Goal: Contribute content: Contribute content

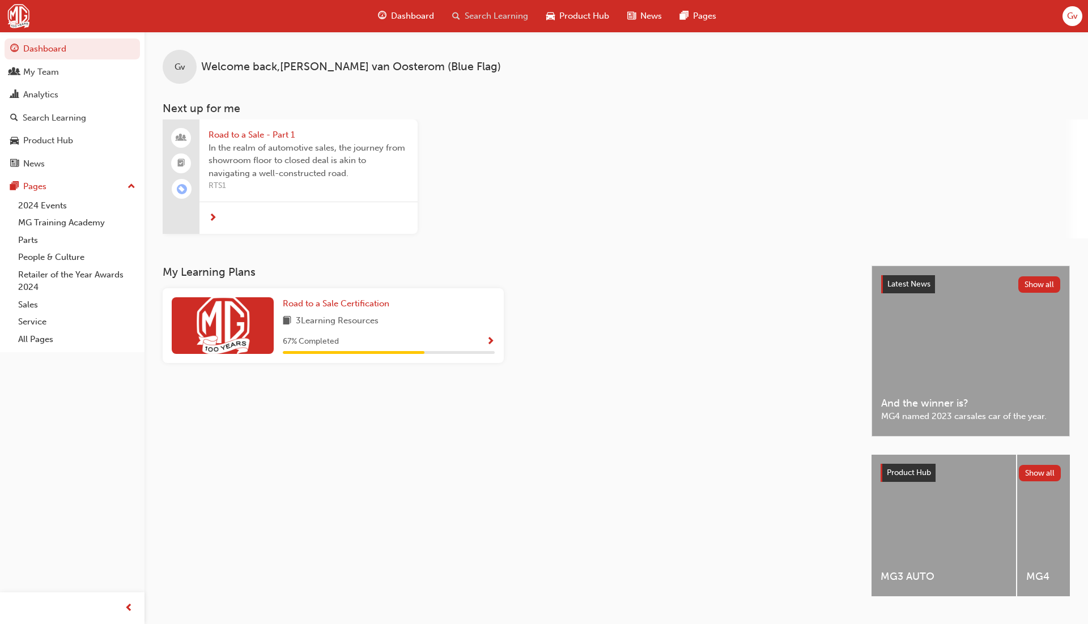
click at [515, 15] on span "Search Learning" at bounding box center [496, 16] width 63 height 13
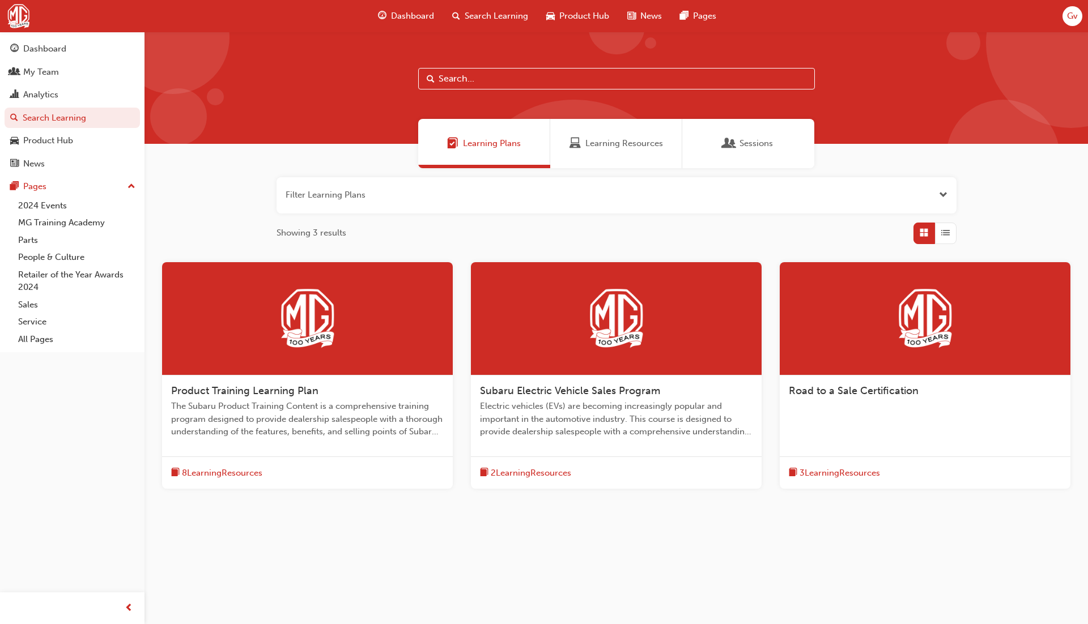
click at [308, 393] on span "Product Training Learning Plan" at bounding box center [244, 391] width 147 height 12
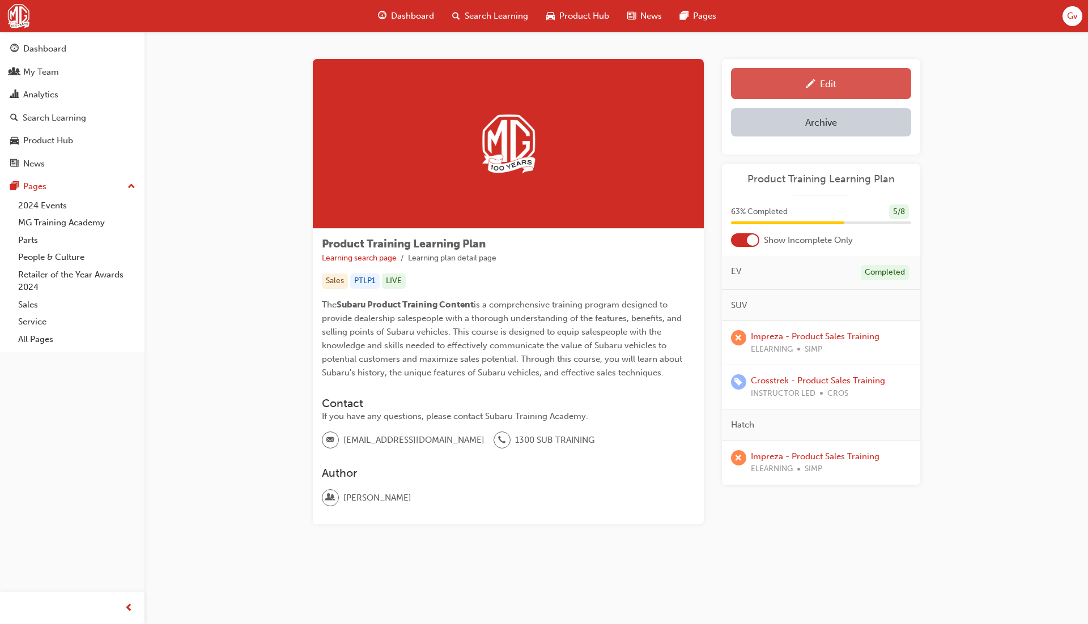
click at [778, 91] on link "Edit" at bounding box center [821, 83] width 180 height 31
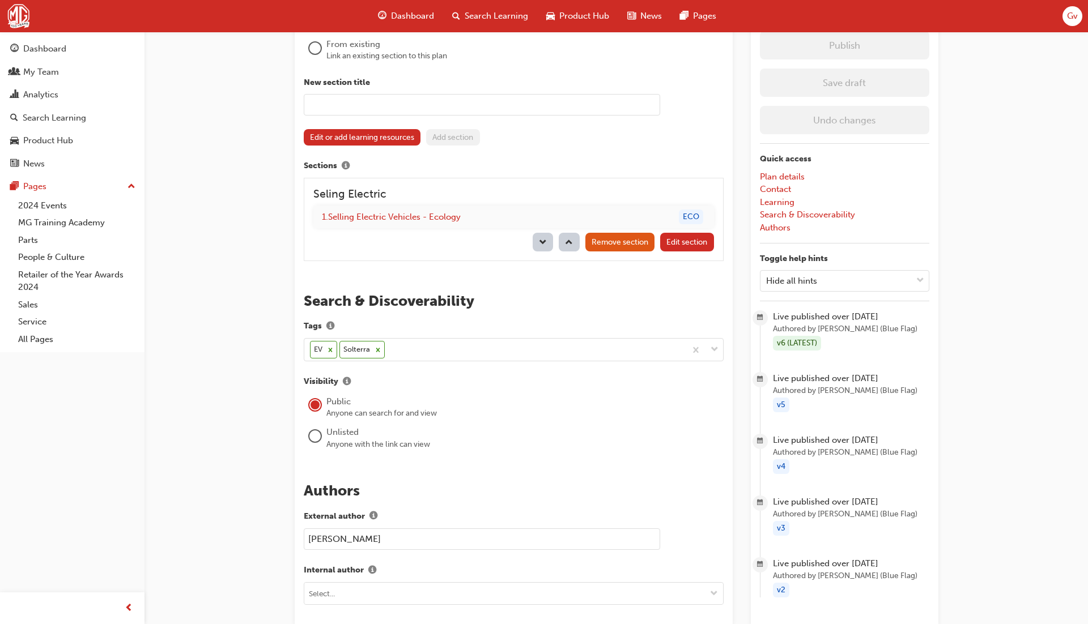
scroll to position [1035, 0]
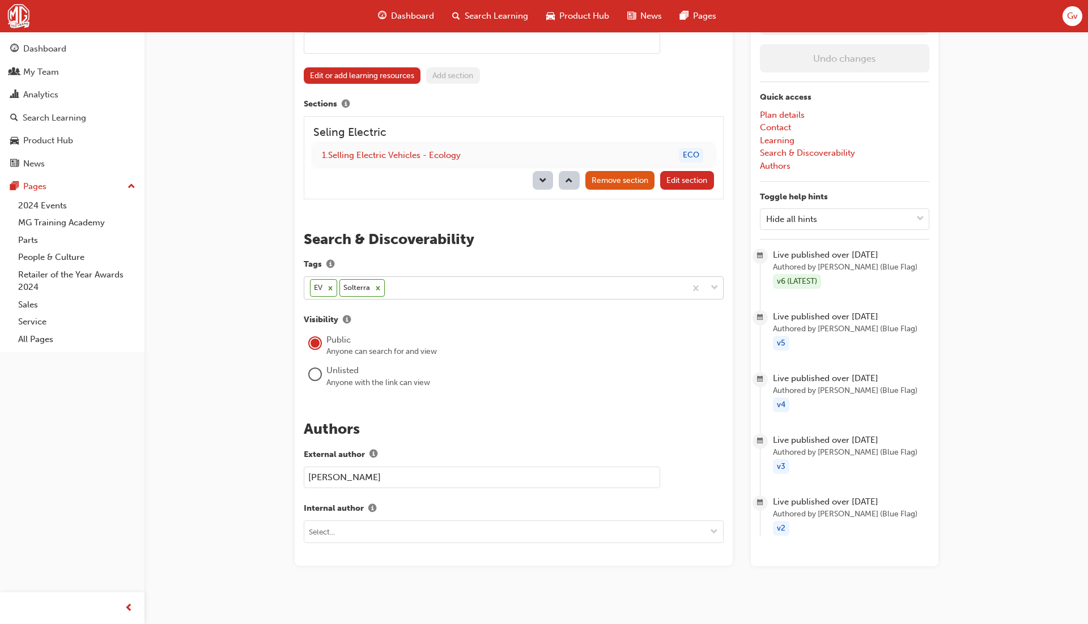
click at [469, 287] on div "EV Solterra" at bounding box center [494, 288] width 381 height 22
click at [488, 259] on label "Tags" at bounding box center [514, 265] width 420 height 15
click at [339, 259] on button "Tags" at bounding box center [330, 265] width 17 height 15
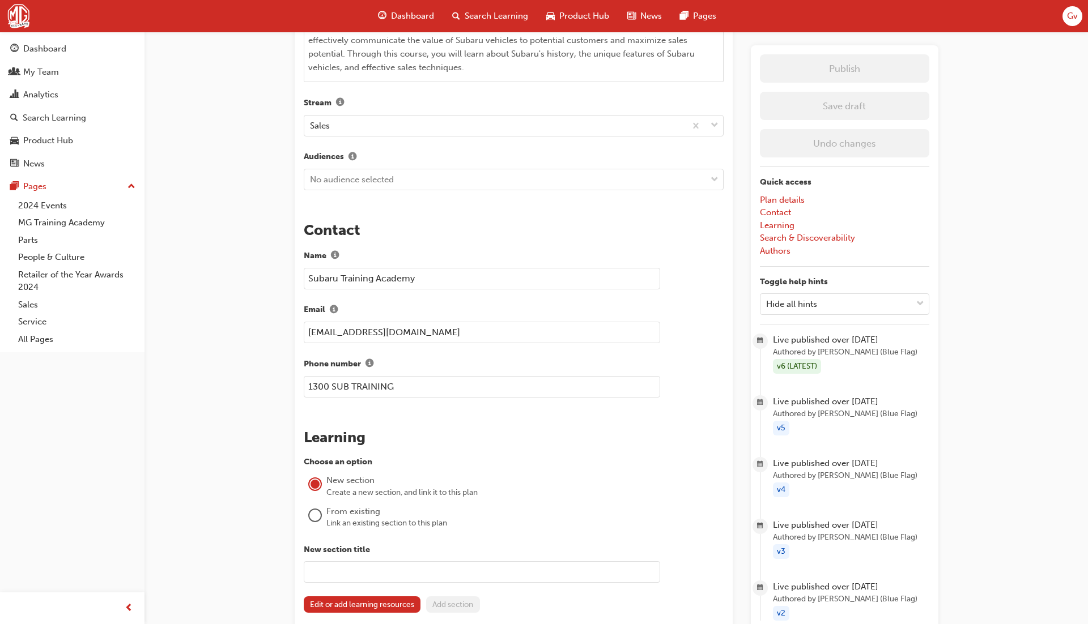
scroll to position [491, 0]
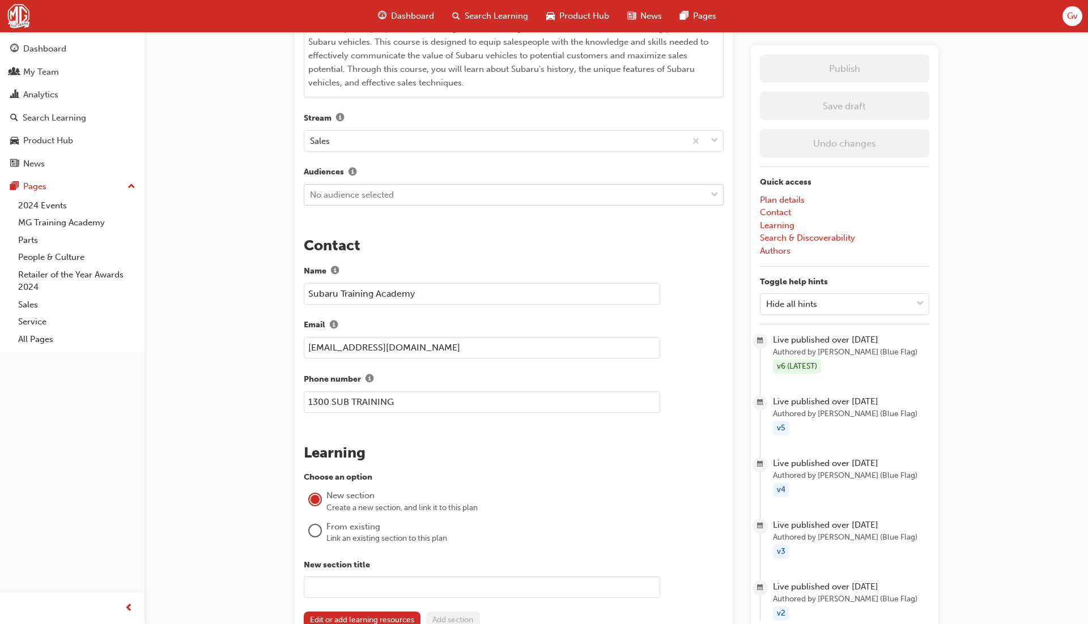
click at [478, 191] on div "No audience selected" at bounding box center [505, 195] width 402 height 20
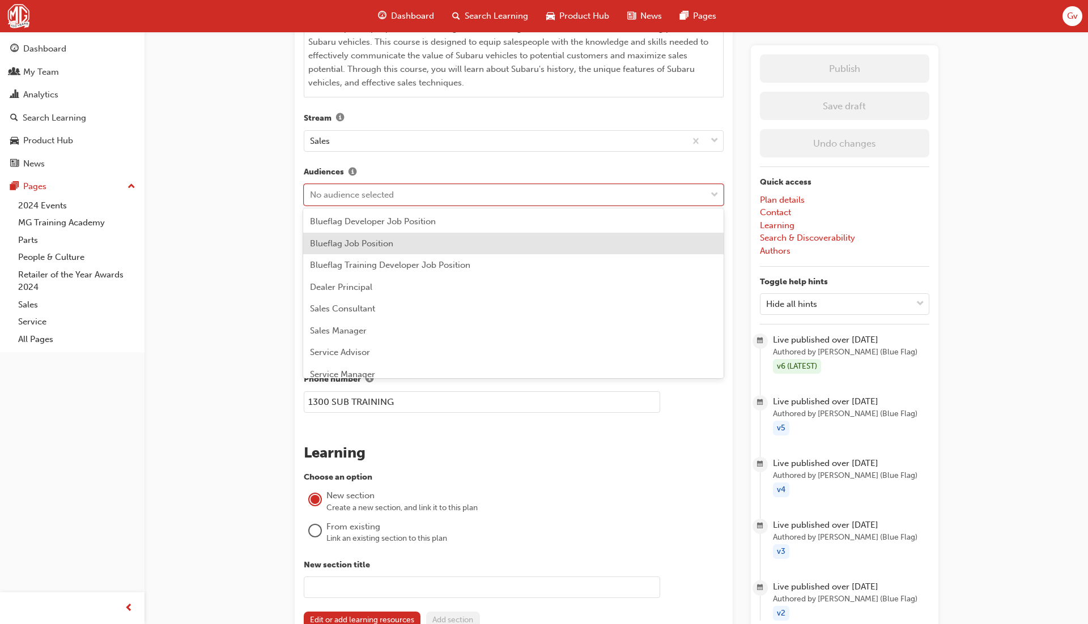
click at [471, 242] on div "Blueflag Job Position" at bounding box center [513, 244] width 420 height 22
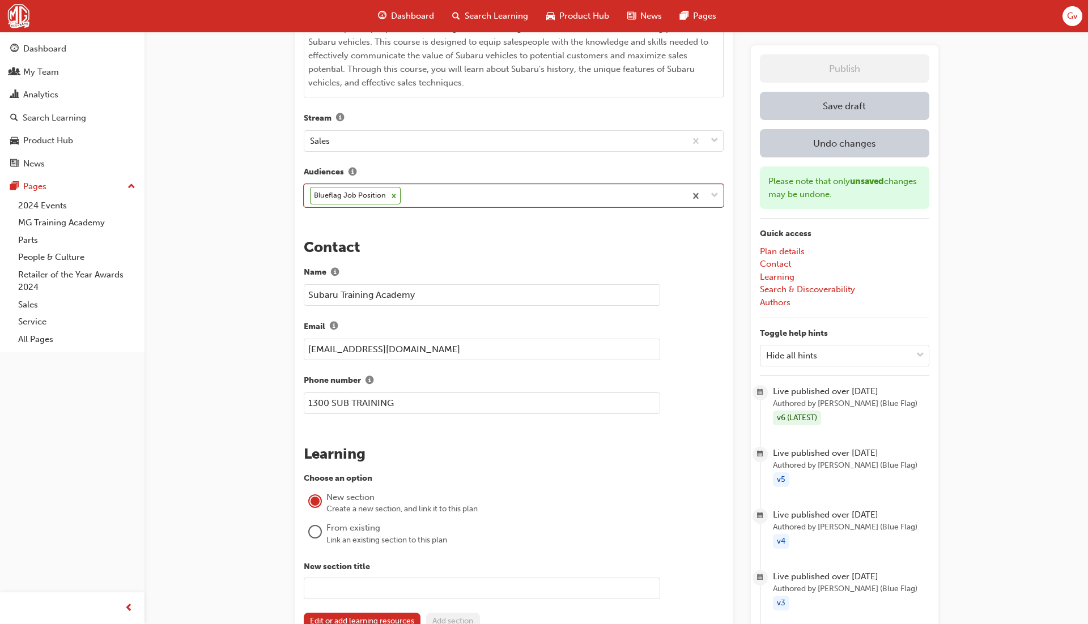
click at [865, 98] on button "Save draft" at bounding box center [844, 106] width 169 height 28
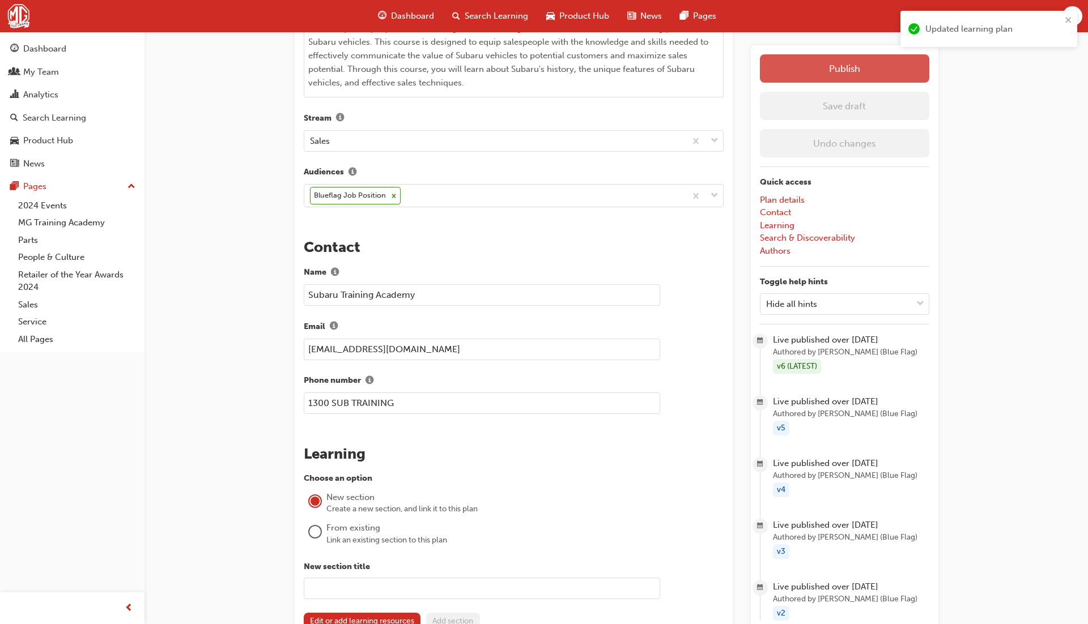
click at [863, 77] on button "Publish" at bounding box center [844, 68] width 169 height 28
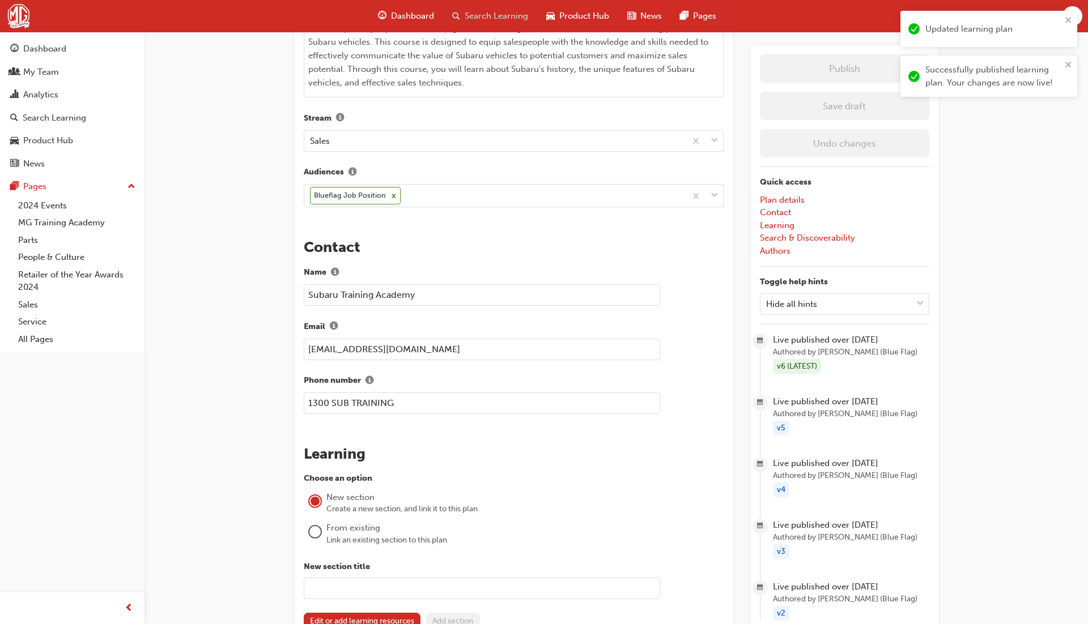
click at [515, 18] on span "Search Learning" at bounding box center [496, 16] width 63 height 13
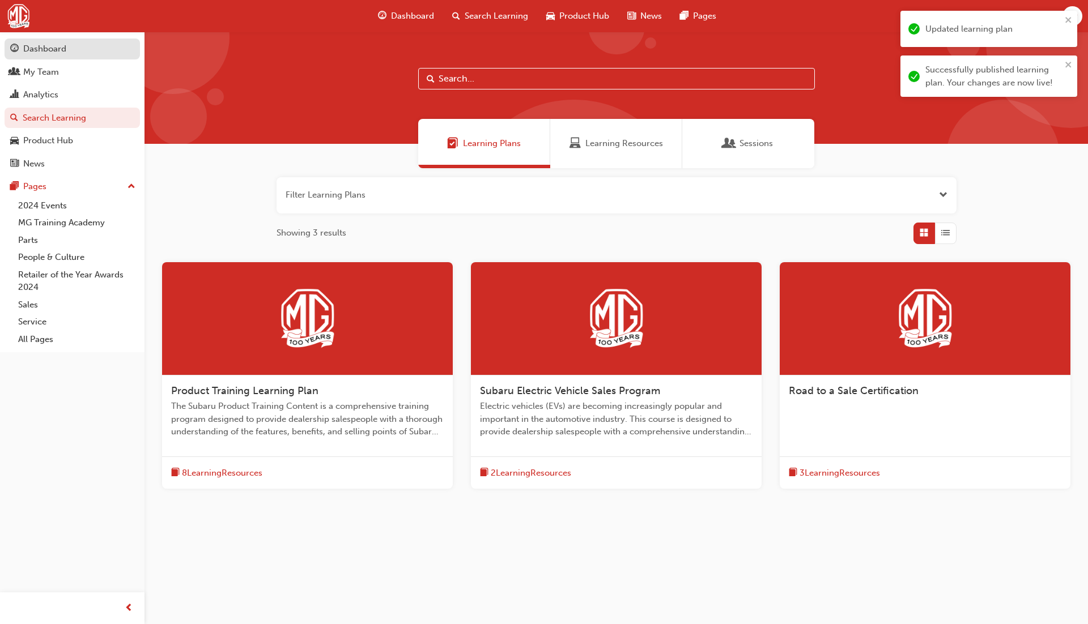
click at [97, 46] on div "Dashboard" at bounding box center [72, 49] width 124 height 14
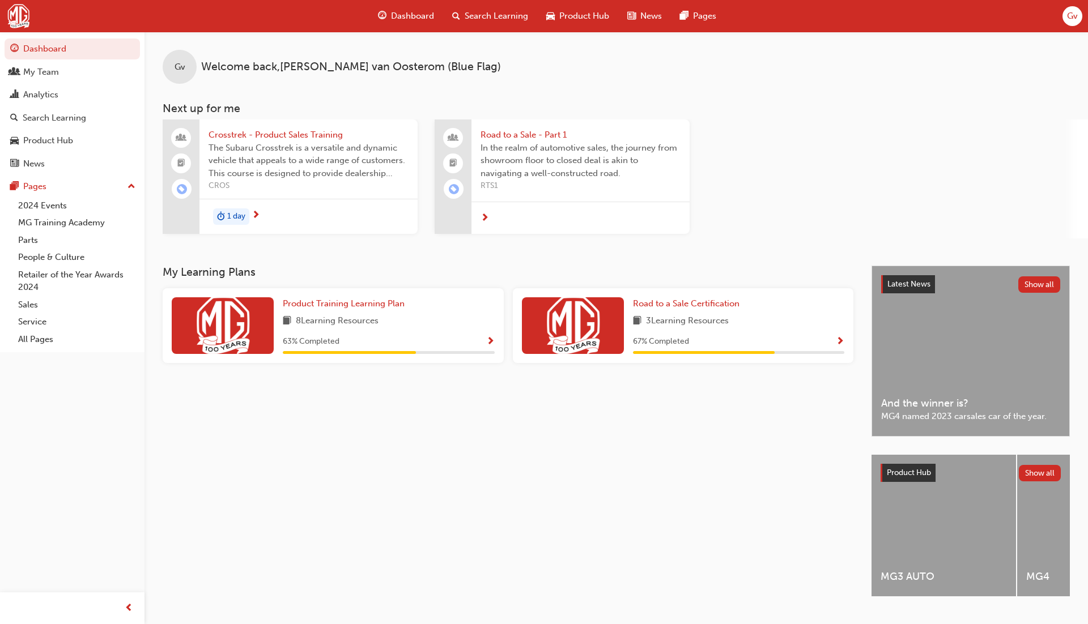
click at [290, 140] on span "Crosstrek - Product Sales Training" at bounding box center [308, 135] width 200 height 13
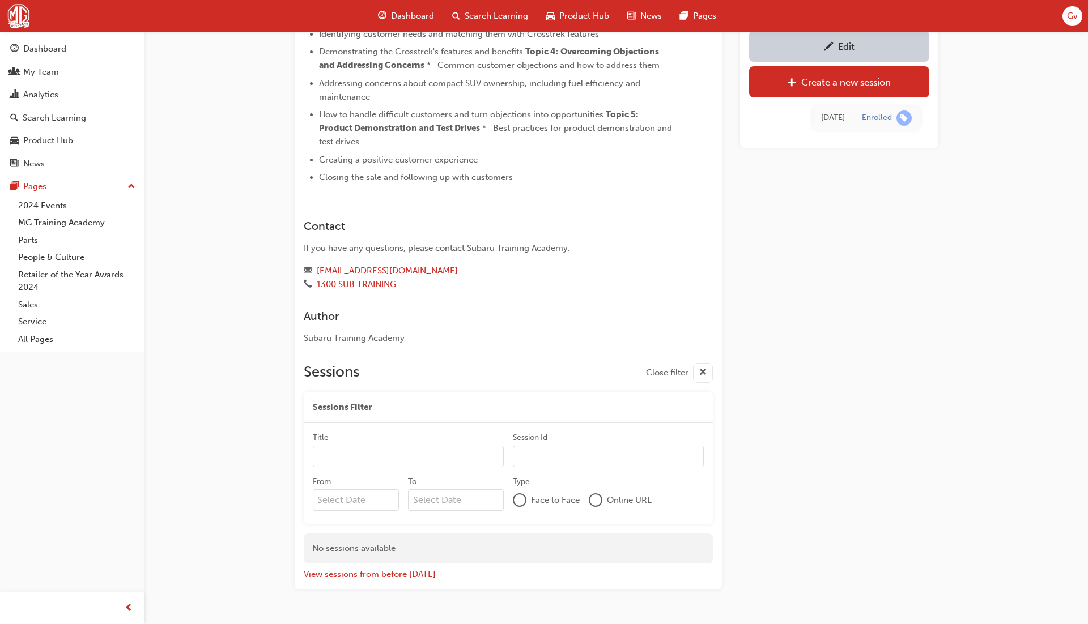
scroll to position [577, 0]
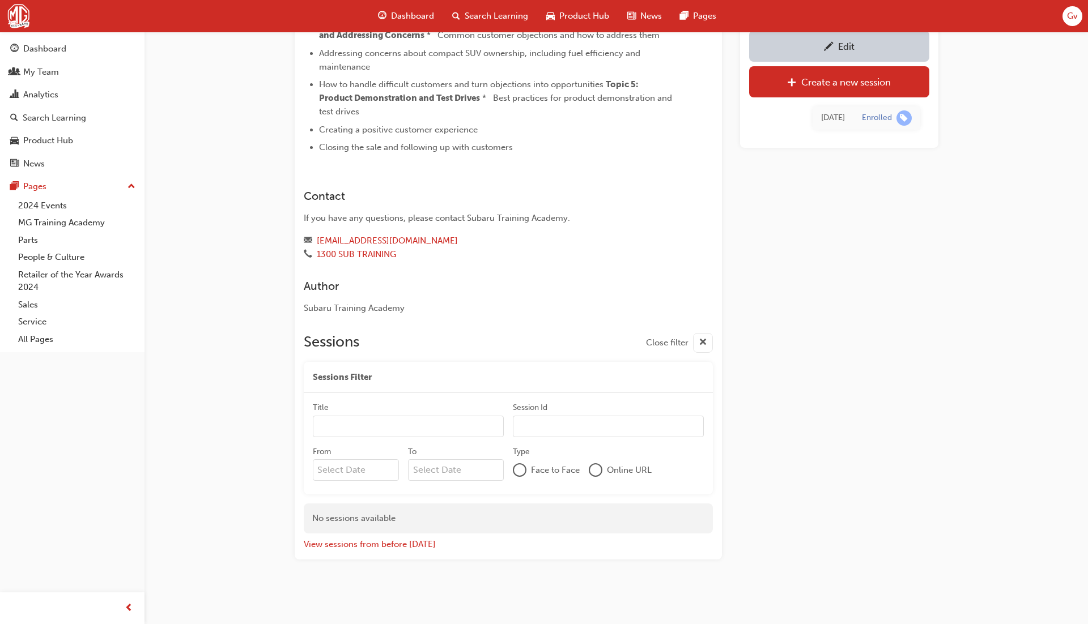
click at [830, 42] on span "pencil-icon" at bounding box center [829, 47] width 10 height 11
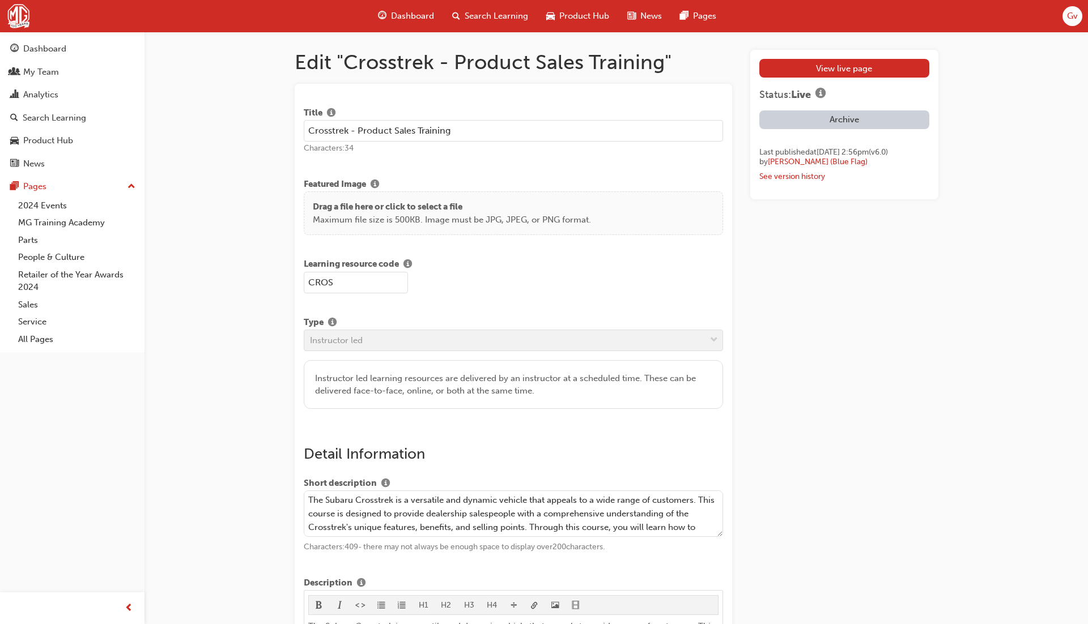
drag, startPoint x: 357, startPoint y: 130, endPoint x: 268, endPoint y: 122, distance: 89.3
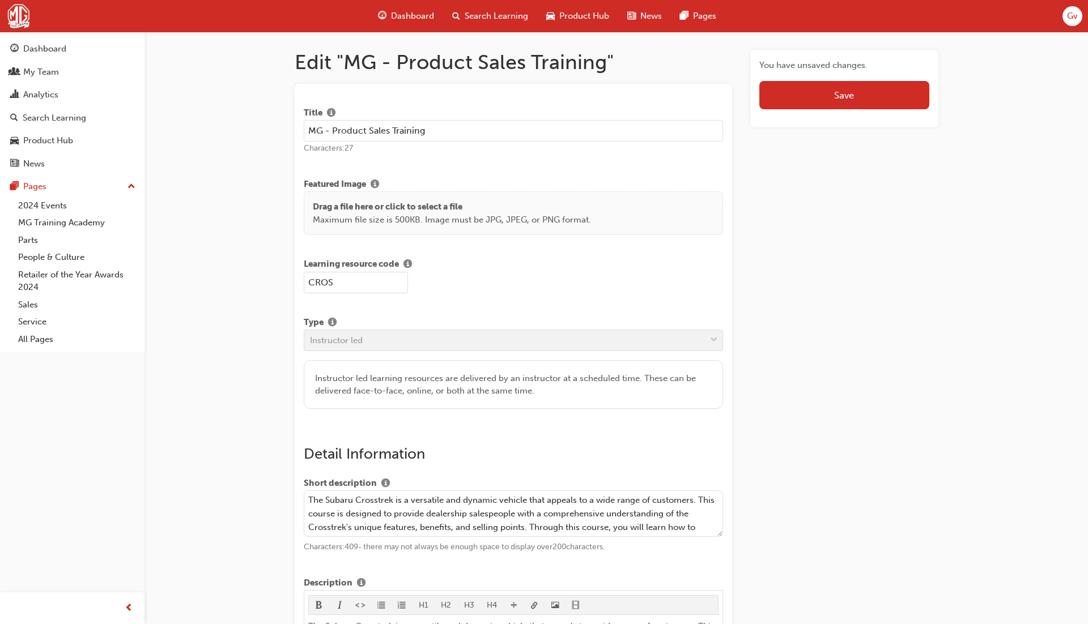
type input "MG - Product Sales Training"
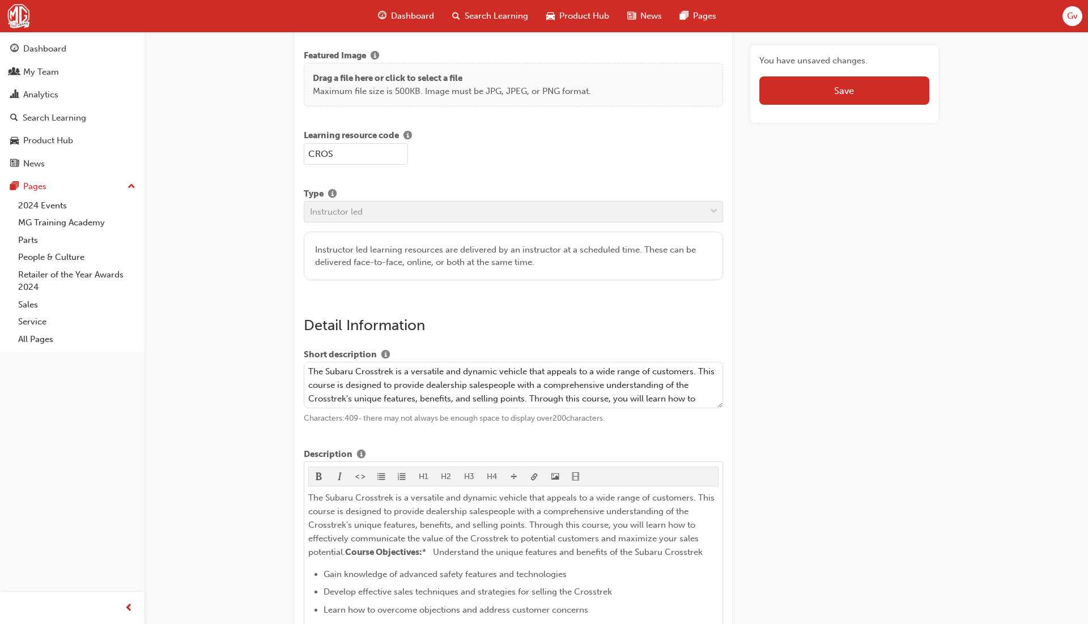
scroll to position [136, 0]
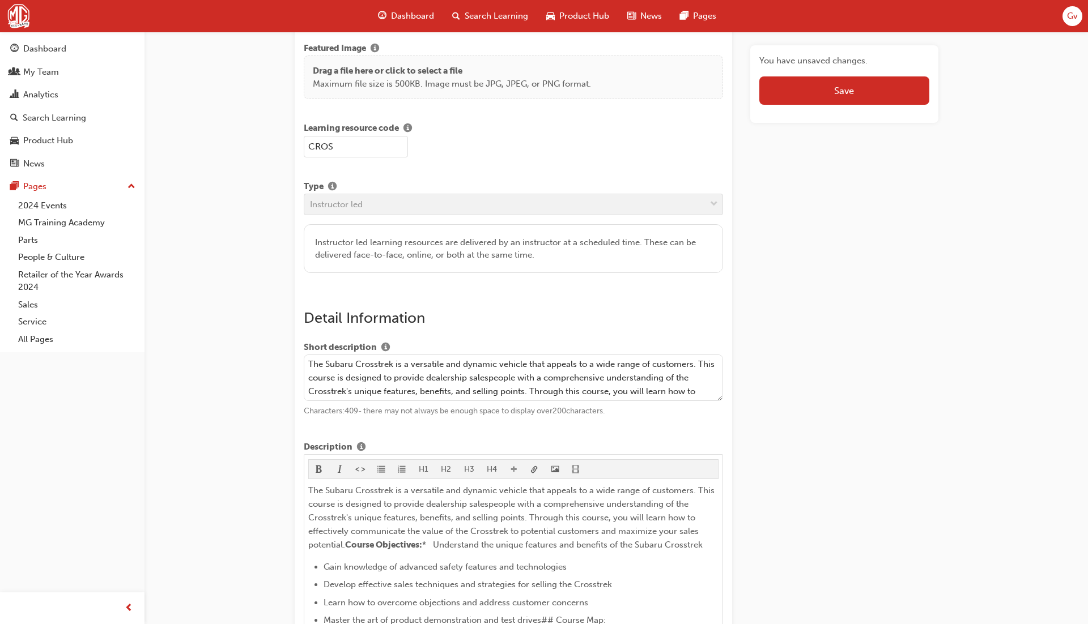
drag, startPoint x: 391, startPoint y: 364, endPoint x: 325, endPoint y: 361, distance: 66.9
click at [325, 361] on textarea "The Subaru Crosstrek is a versatile and dynamic vehicle that appeals to a wide …" at bounding box center [514, 378] width 420 height 46
type textarea "The MG is a versatile and dynamic vehicle that appeals to a wide range of custo…"
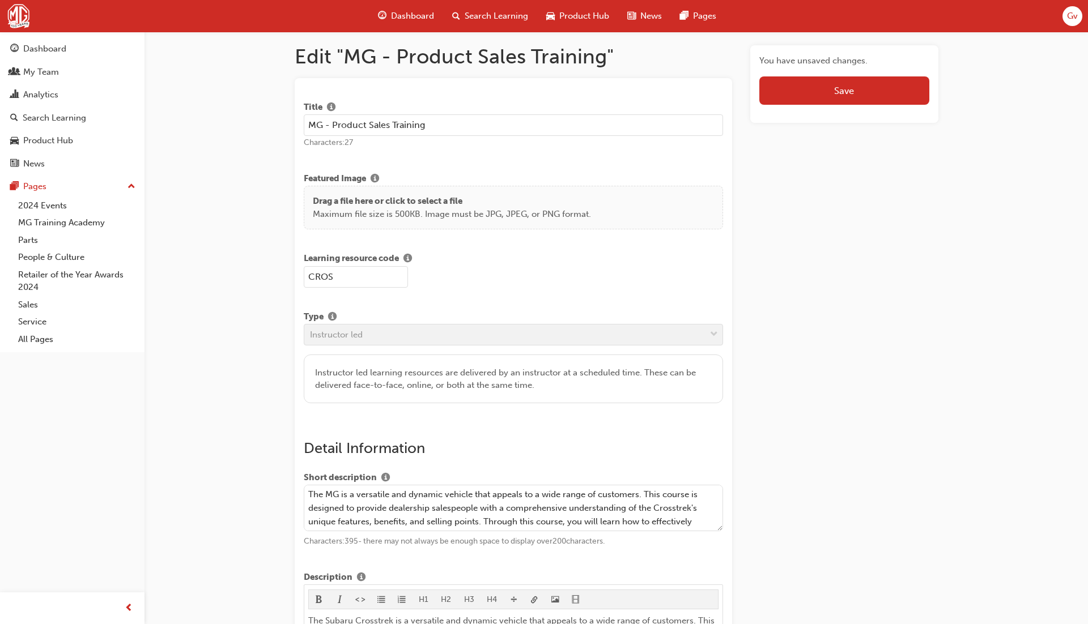
scroll to position [0, 0]
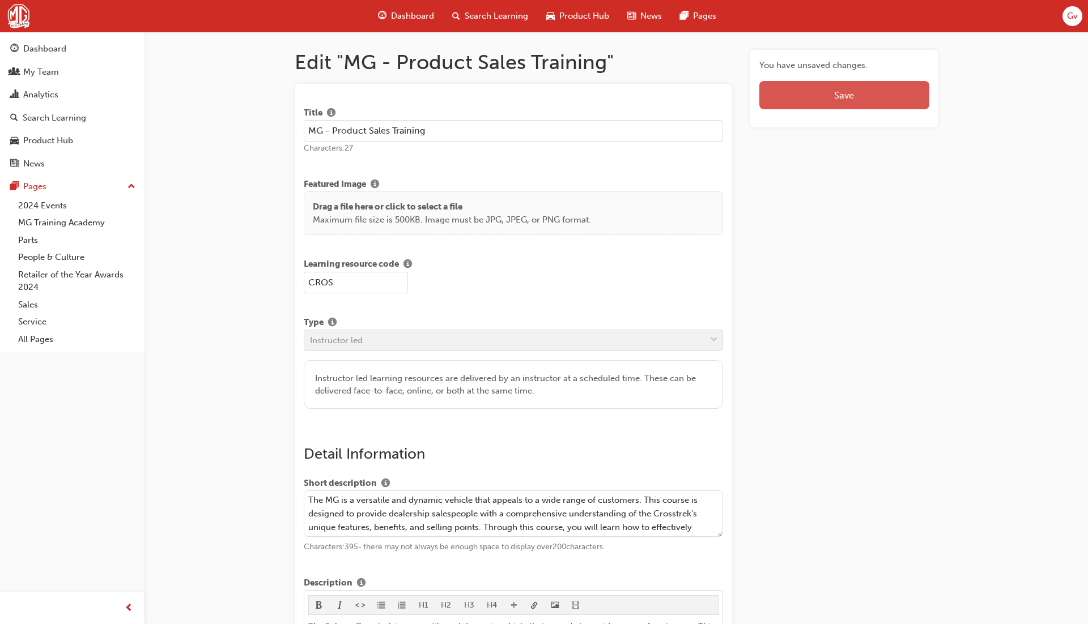
click at [844, 97] on span "Save" at bounding box center [844, 95] width 20 height 11
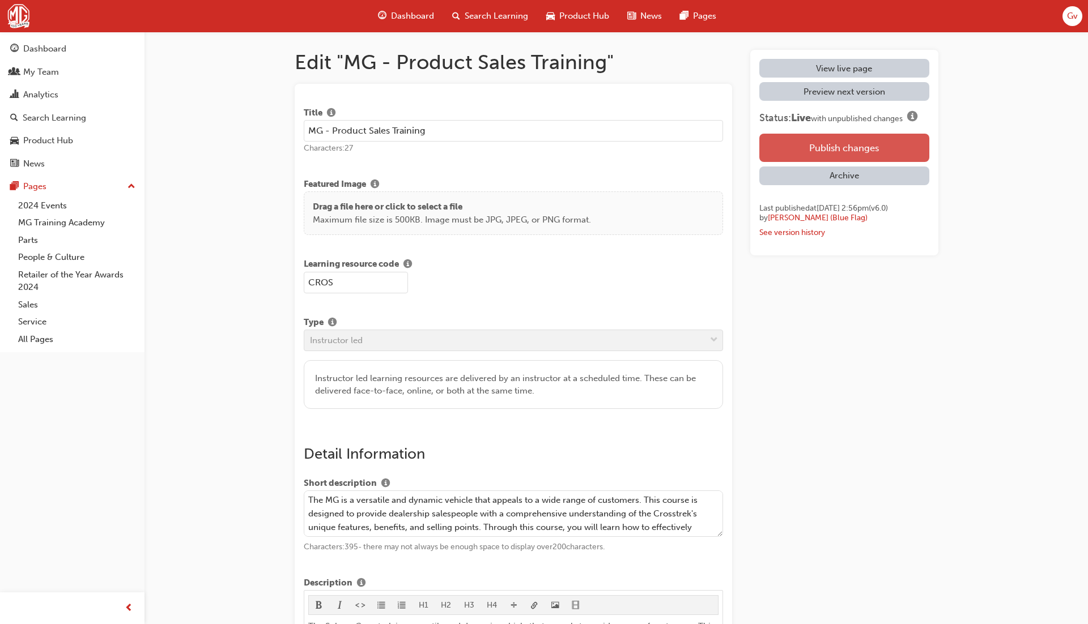
click at [845, 137] on button "Publish changes" at bounding box center [843, 148] width 169 height 28
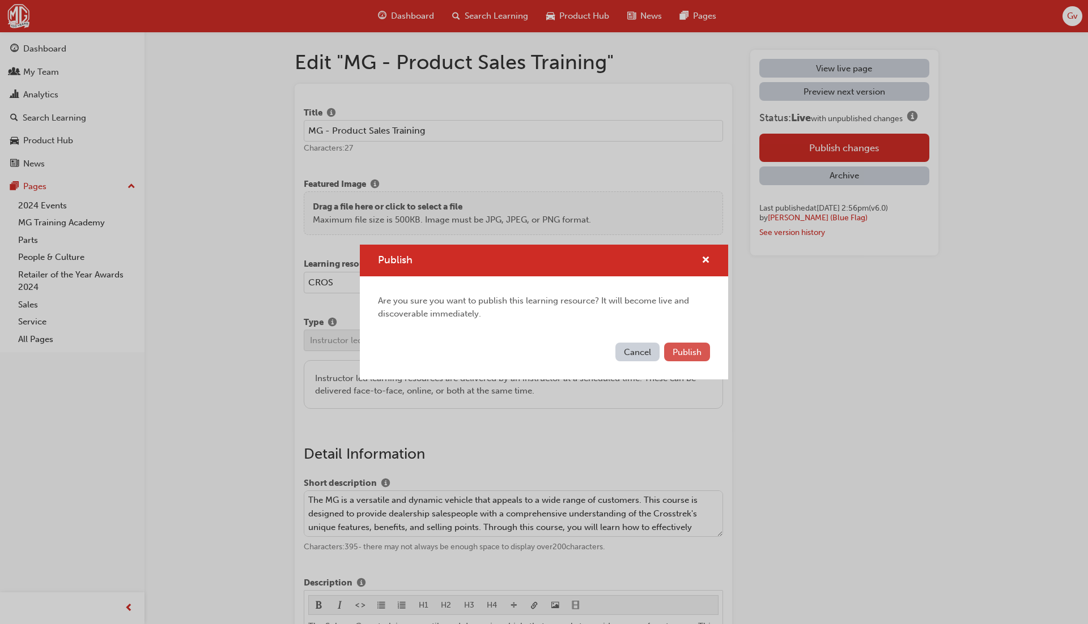
click at [689, 355] on span "Publish" at bounding box center [686, 352] width 29 height 10
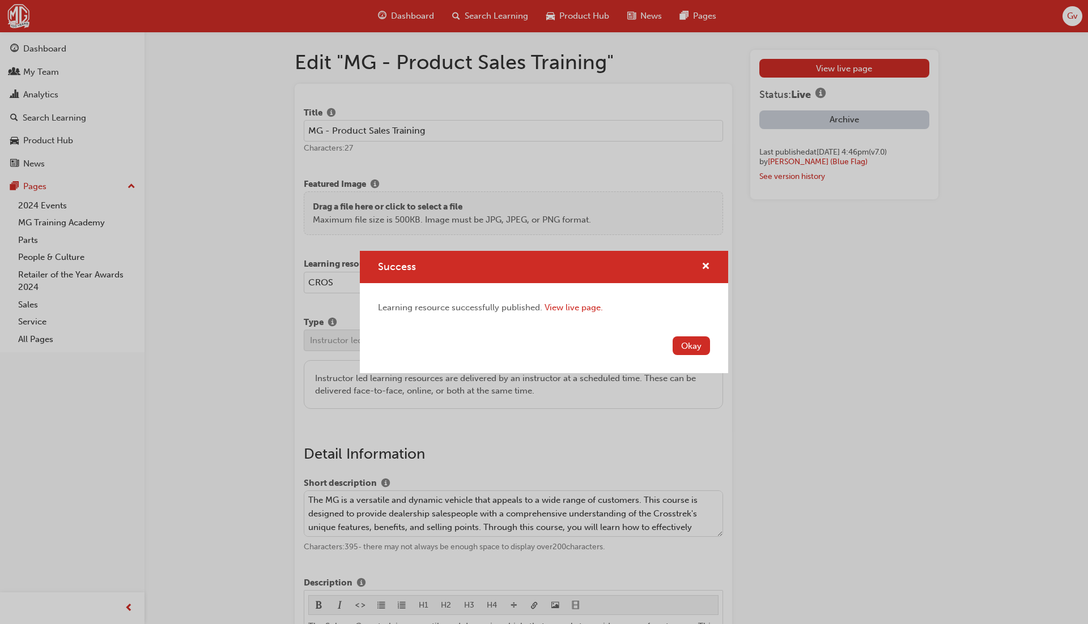
click at [689, 357] on div "Okay" at bounding box center [544, 352] width 368 height 41
drag, startPoint x: 689, startPoint y: 343, endPoint x: 870, endPoint y: 53, distance: 341.6
click at [691, 342] on button "Okay" at bounding box center [690, 346] width 37 height 19
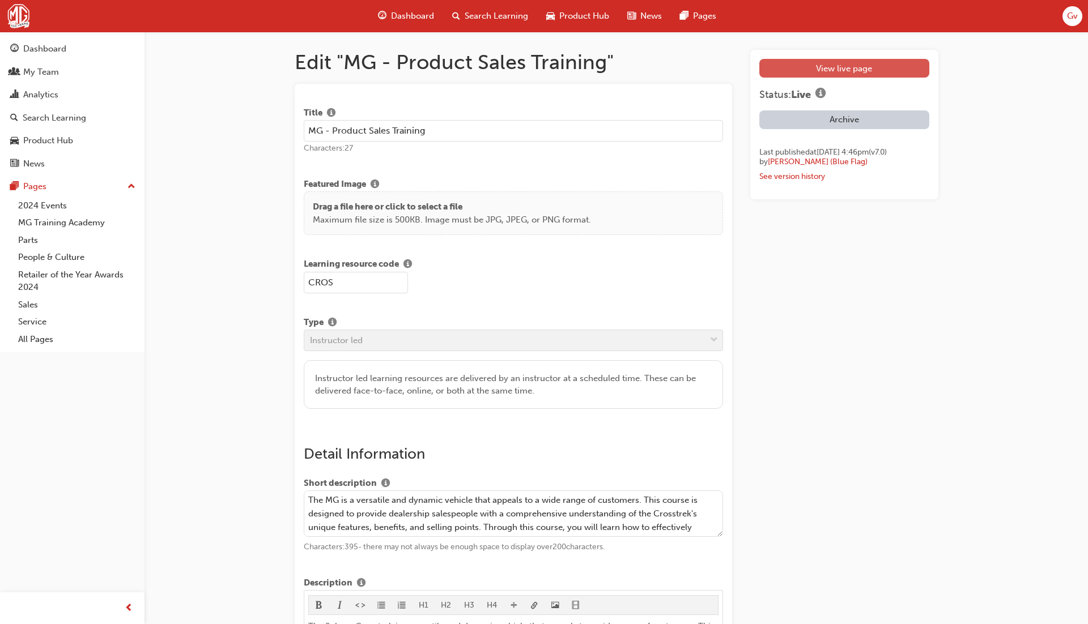
click at [853, 66] on link "View live page" at bounding box center [843, 68] width 169 height 19
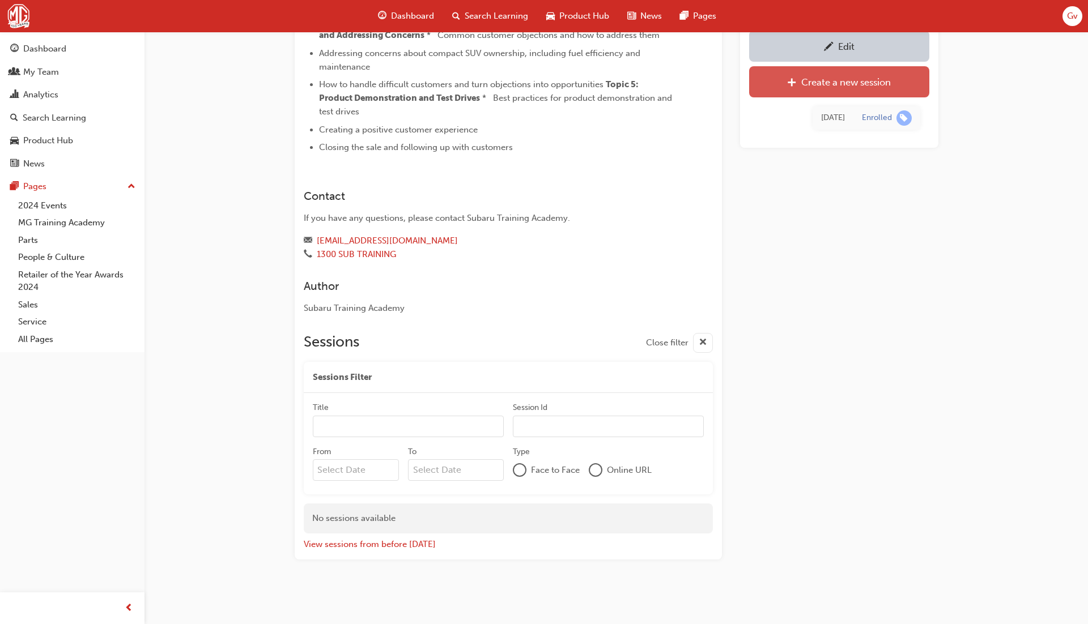
scroll to position [607, 0]
click at [380, 545] on button "View sessions from before today" at bounding box center [370, 544] width 132 height 13
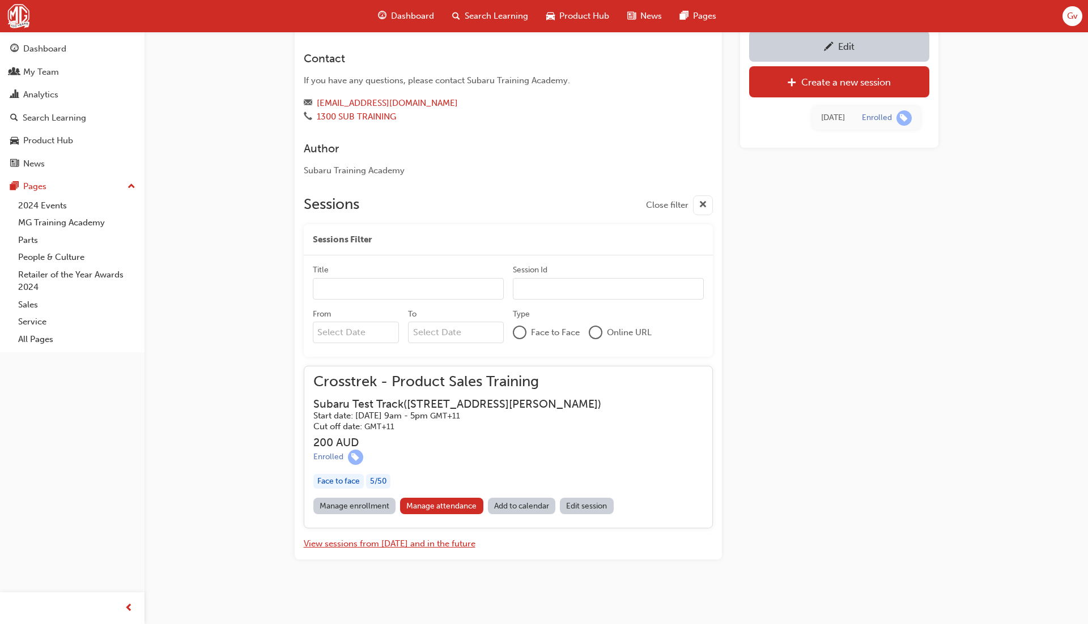
scroll to position [742, 0]
click at [582, 500] on link "Edit session" at bounding box center [587, 506] width 54 height 16
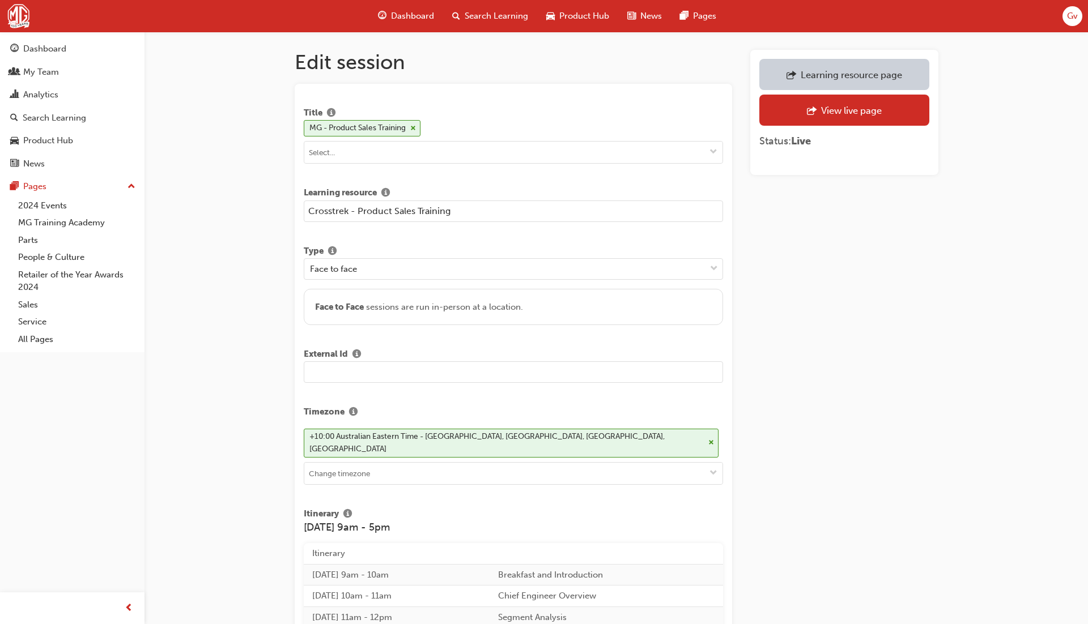
click at [337, 211] on input "Crosstrek - Product Sales Training" at bounding box center [514, 212] width 420 height 22
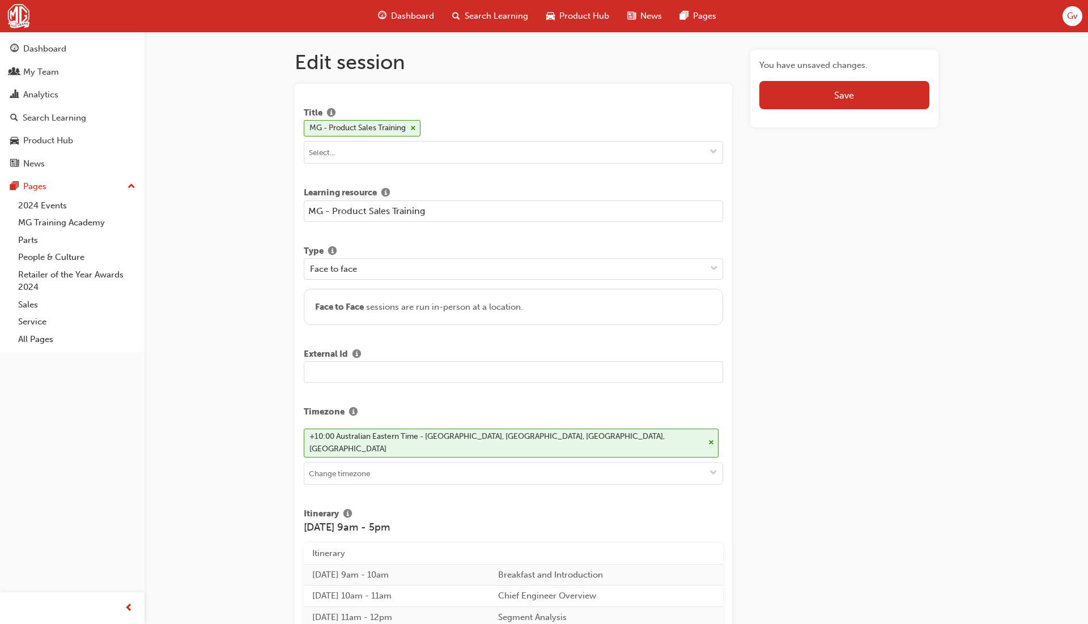
type input "MG - Product Sales Training"
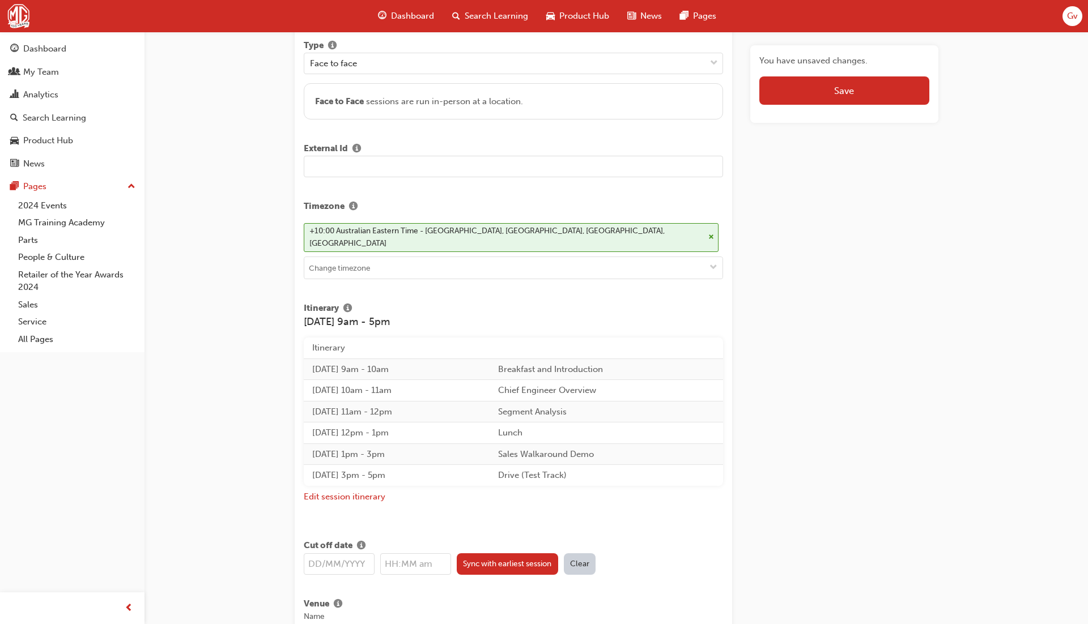
scroll to position [207, 0]
click at [364, 489] on button "Edit session itinerary" at bounding box center [345, 495] width 82 height 13
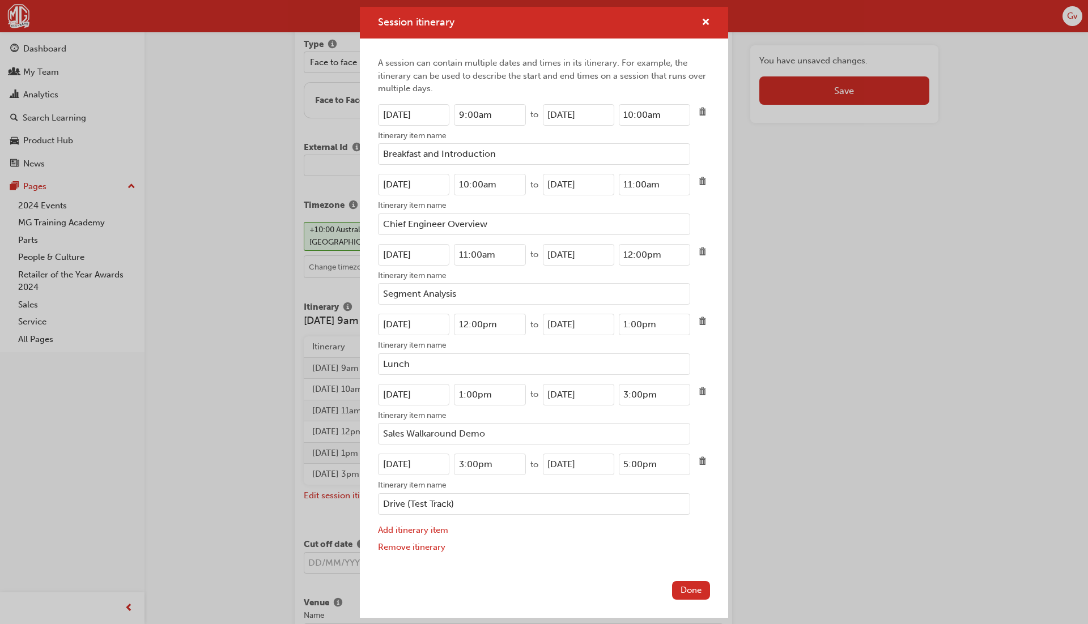
click at [443, 114] on input "25/03/2023" at bounding box center [413, 115] width 71 height 22
click at [432, 114] on input "25/03/2023" at bounding box center [413, 115] width 71 height 22
type input "25/03/2026"
click at [606, 116] on input "25/03/2023" at bounding box center [578, 115] width 71 height 22
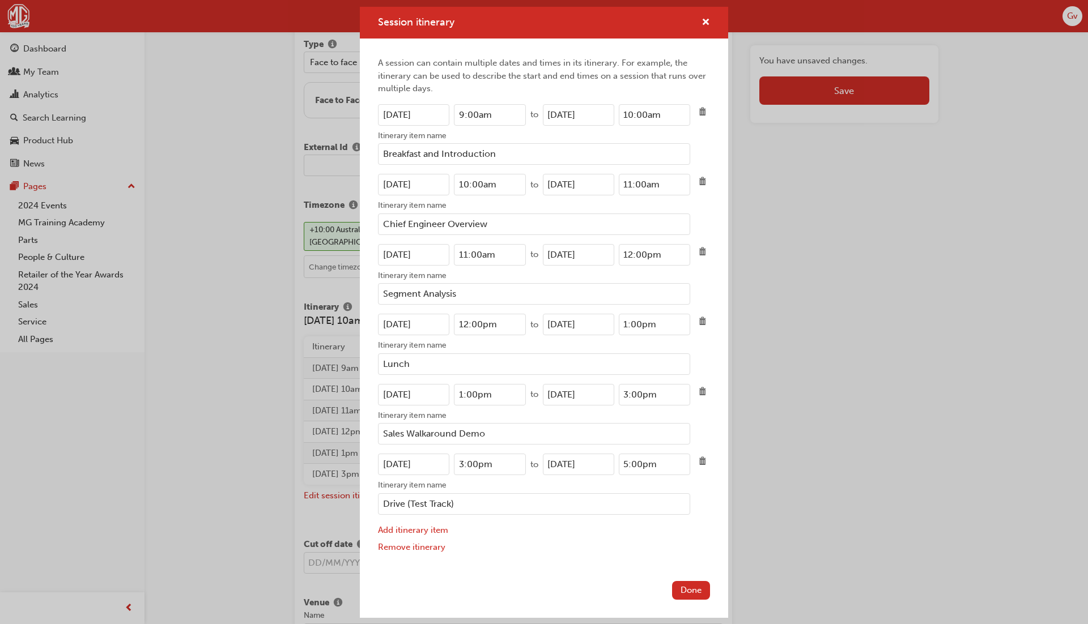
type input "25/03/2026"
click at [441, 182] on input "25/03/2023" at bounding box center [413, 185] width 71 height 22
type input "25/03/2026"
click at [597, 181] on input "25/03/2023" at bounding box center [578, 185] width 71 height 22
type input "25/03/2026"
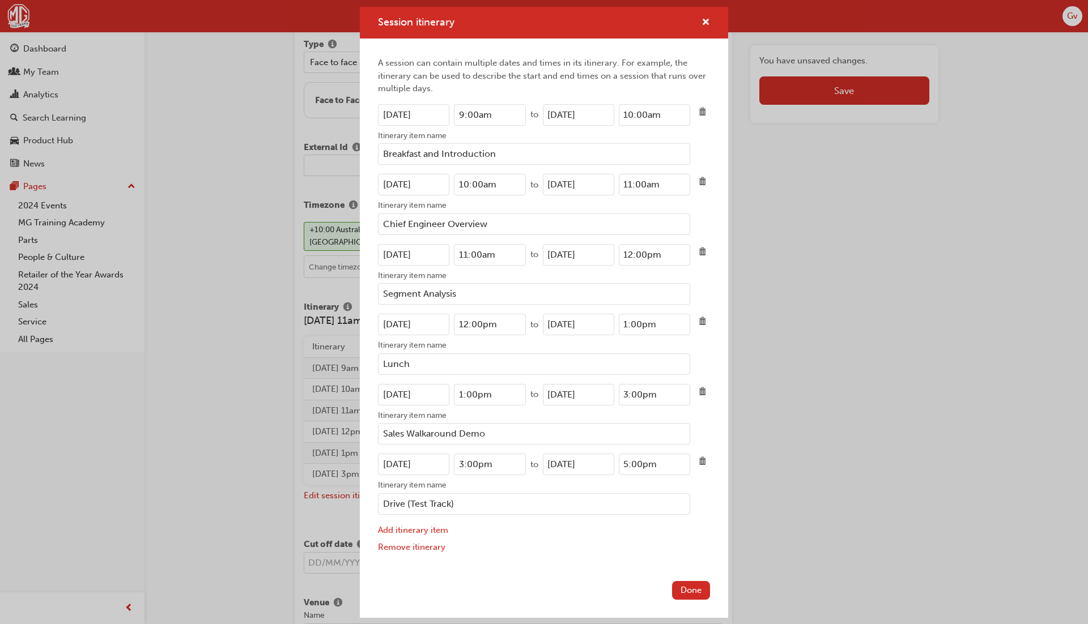
click at [436, 253] on input "25/03/2023" at bounding box center [413, 255] width 71 height 22
type input "25/03/2026"
click at [606, 254] on input "25/03/2023" at bounding box center [578, 255] width 71 height 22
type input "25/03/2026"
click at [436, 323] on input "25/03/2023" at bounding box center [413, 325] width 71 height 22
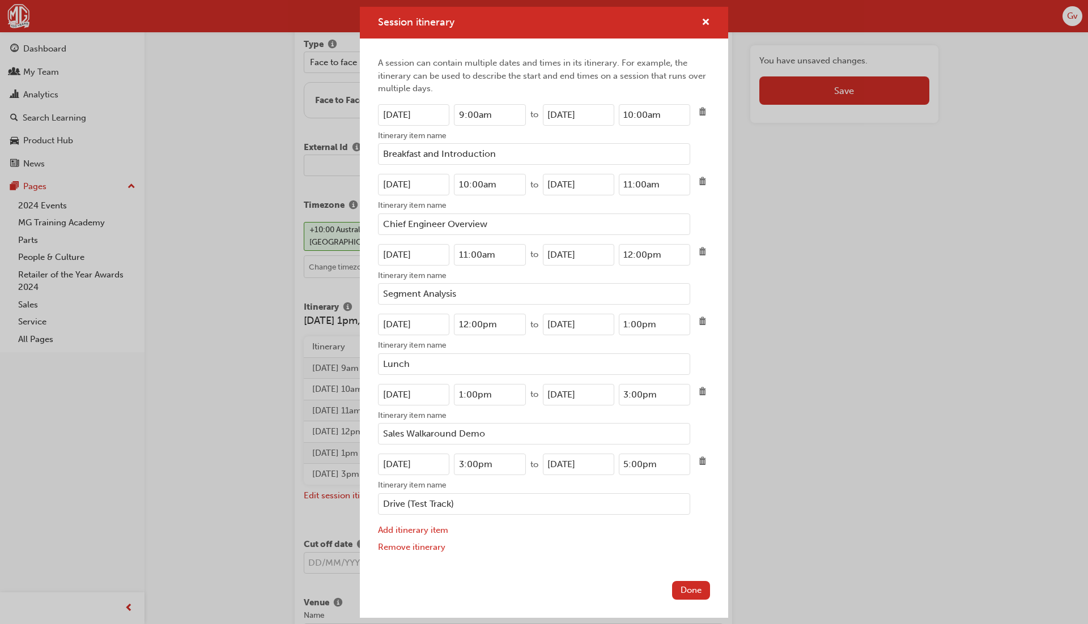
type input "25/03/2026"
click at [603, 325] on input "25/03/2023" at bounding box center [578, 325] width 71 height 22
type input "25/03/2026"
click at [437, 395] on input "25/03/2023" at bounding box center [413, 395] width 71 height 22
type input "25/03/2026"
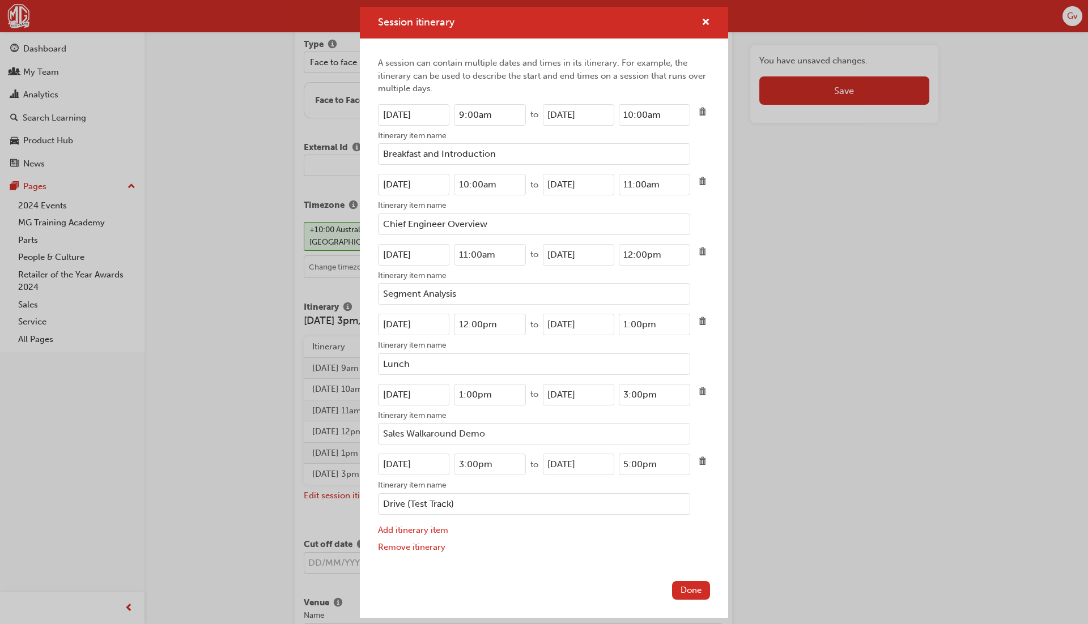
click at [602, 396] on input "25/03/2023" at bounding box center [578, 395] width 71 height 22
type input "25/03/2026"
click at [437, 465] on input "25/03/2023" at bounding box center [413, 465] width 71 height 22
type input "25/03/2026"
click at [606, 465] on input "25/03/2023" at bounding box center [578, 465] width 71 height 22
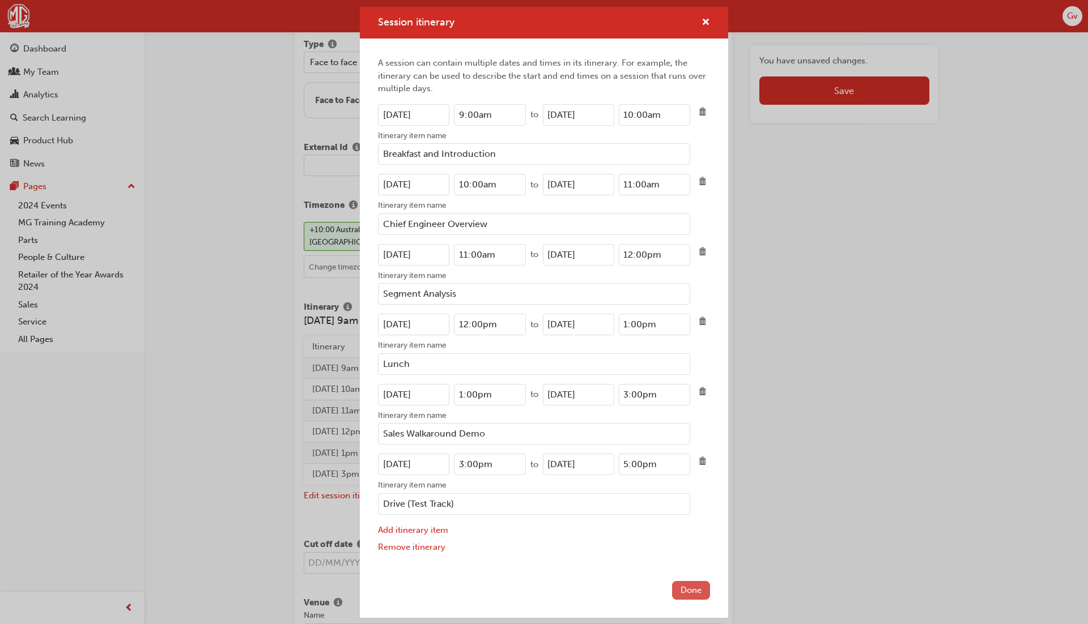
type input "25/03/2026"
click at [701, 586] on button "Done" at bounding box center [691, 590] width 38 height 19
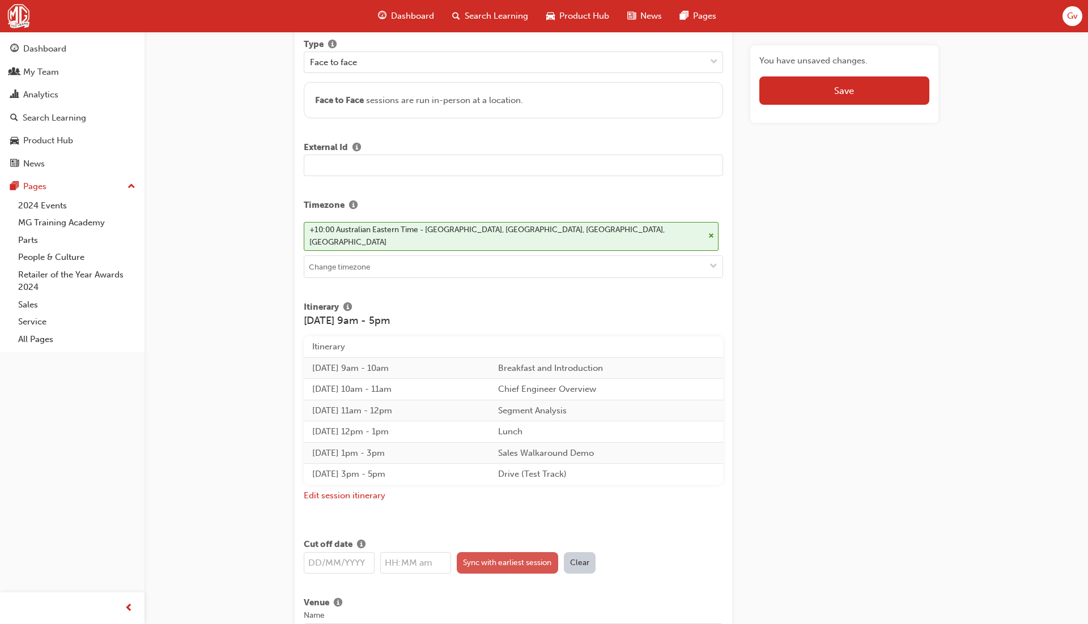
click at [527, 552] on button "Sync with earliest session" at bounding box center [507, 563] width 101 height 22
type input "25/03/2026"
type input "9:00am"
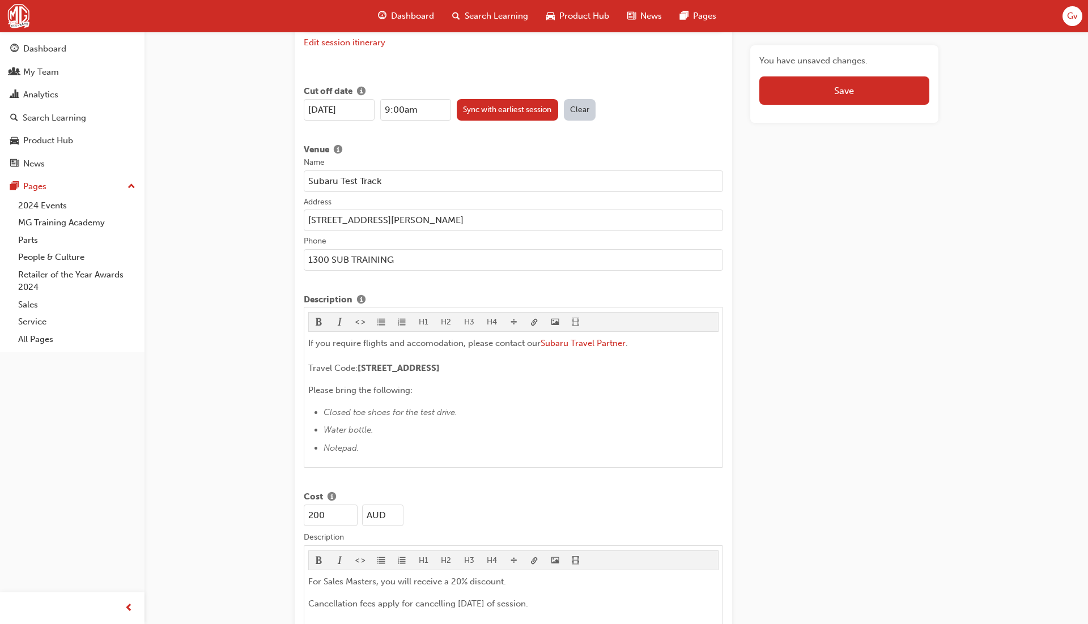
scroll to position [667, 0]
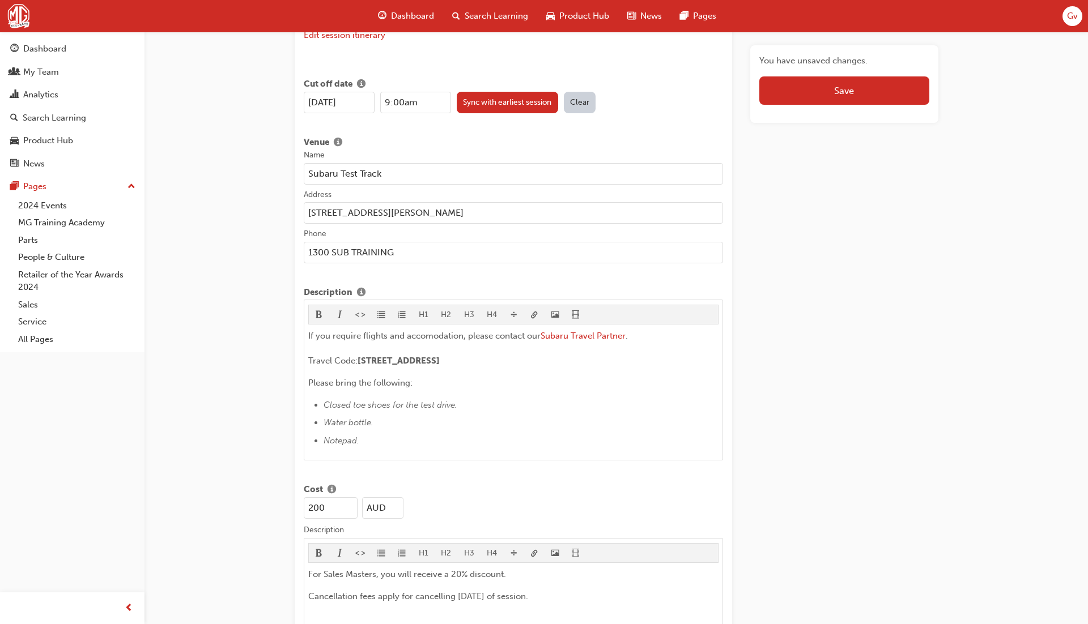
click at [312, 163] on input "Subaru Test Track" at bounding box center [514, 174] width 420 height 22
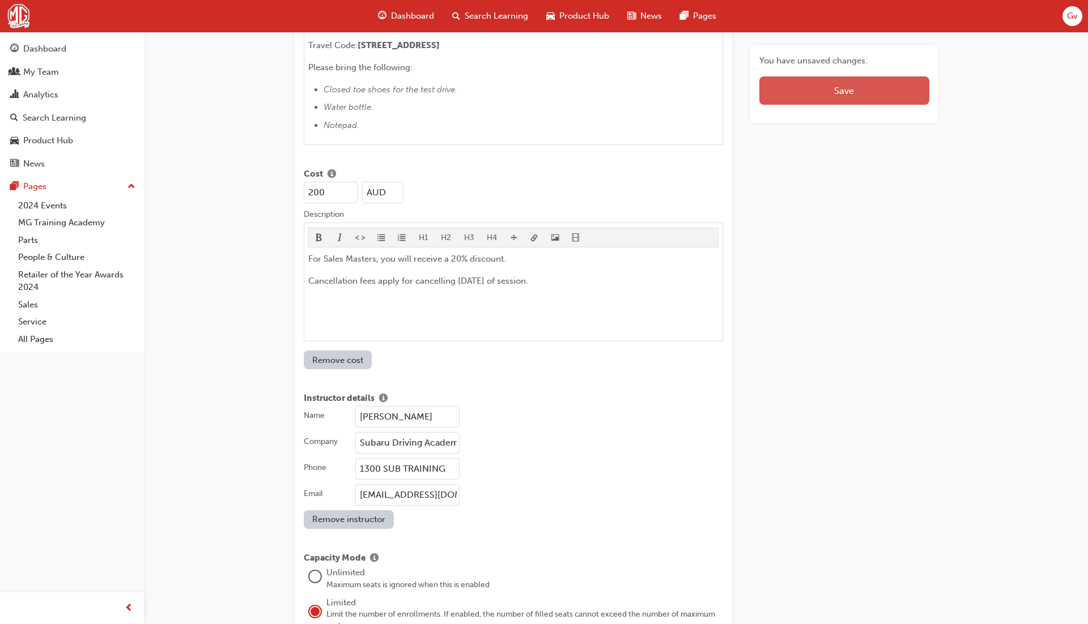
scroll to position [983, 0]
type input "Test Track"
click at [814, 102] on button "Save" at bounding box center [843, 90] width 169 height 28
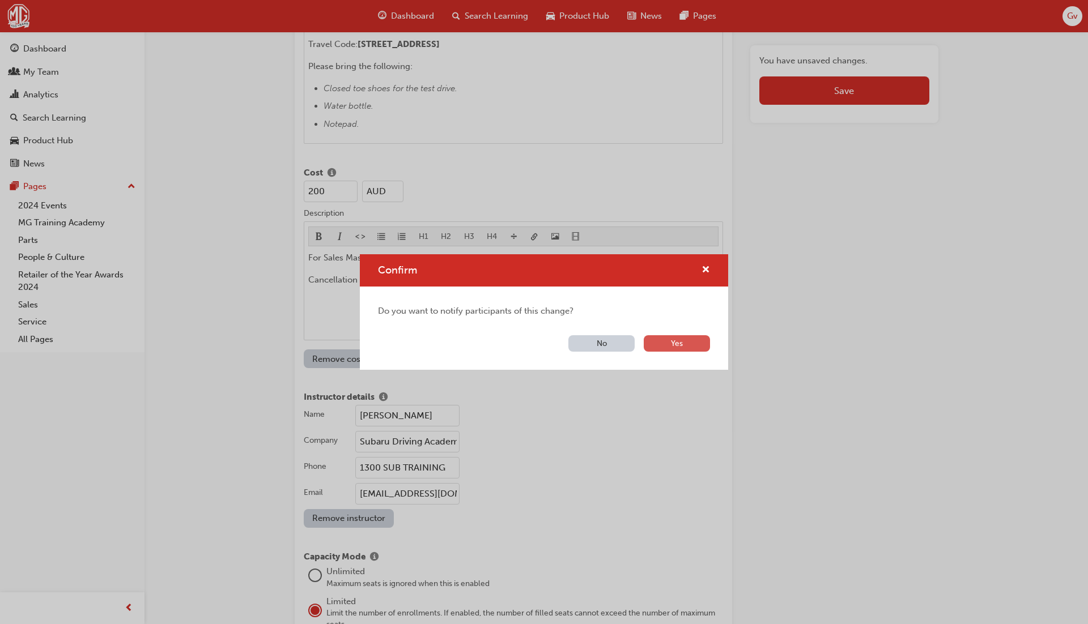
click at [671, 343] on button "Yes" at bounding box center [677, 343] width 66 height 16
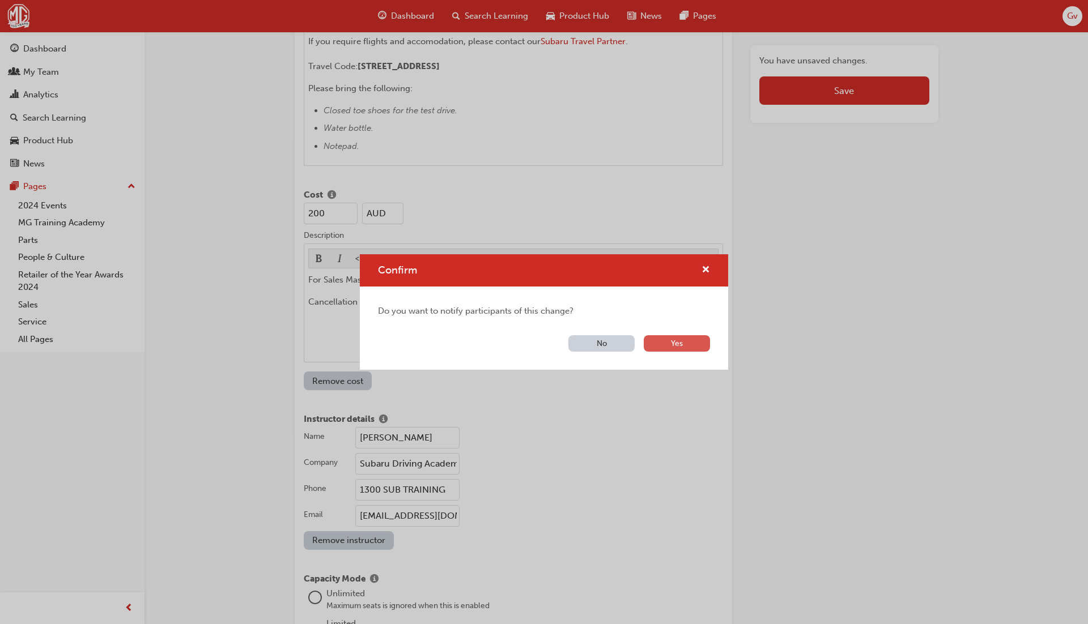
scroll to position [958, 0]
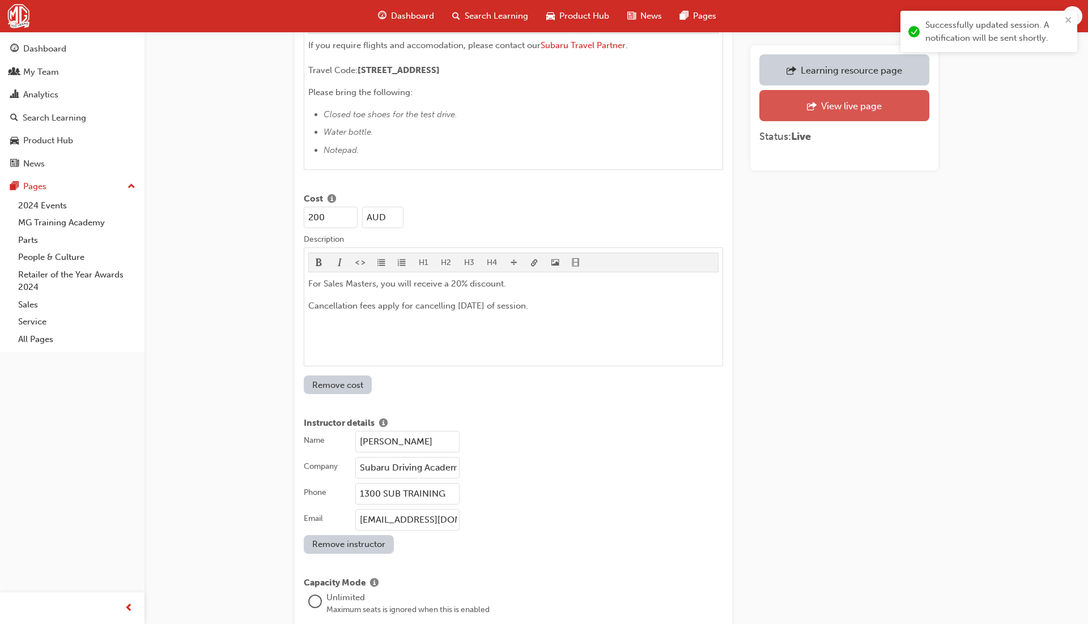
click at [848, 110] on div "View live page" at bounding box center [851, 105] width 61 height 11
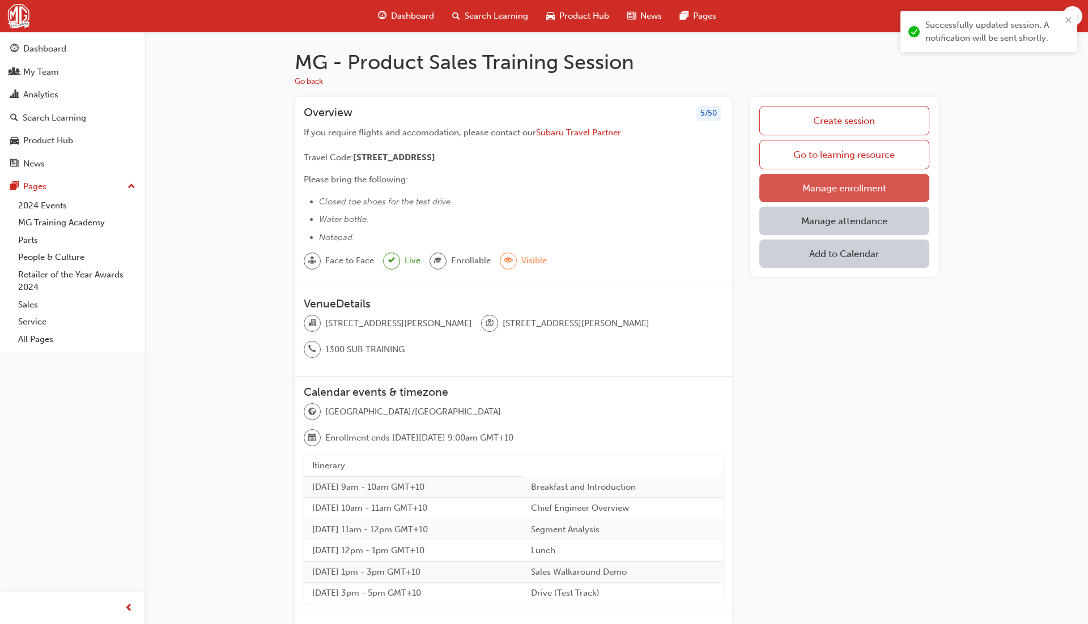
click at [837, 190] on link "Manage enrollment" at bounding box center [843, 188] width 169 height 28
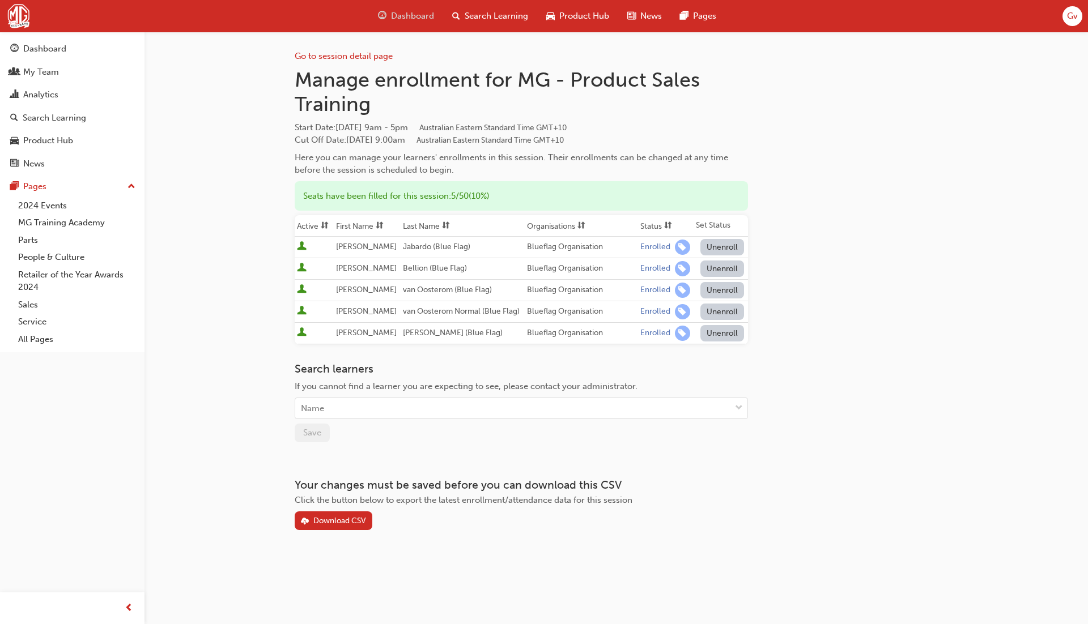
click at [401, 19] on span "Dashboard" at bounding box center [412, 16] width 43 height 13
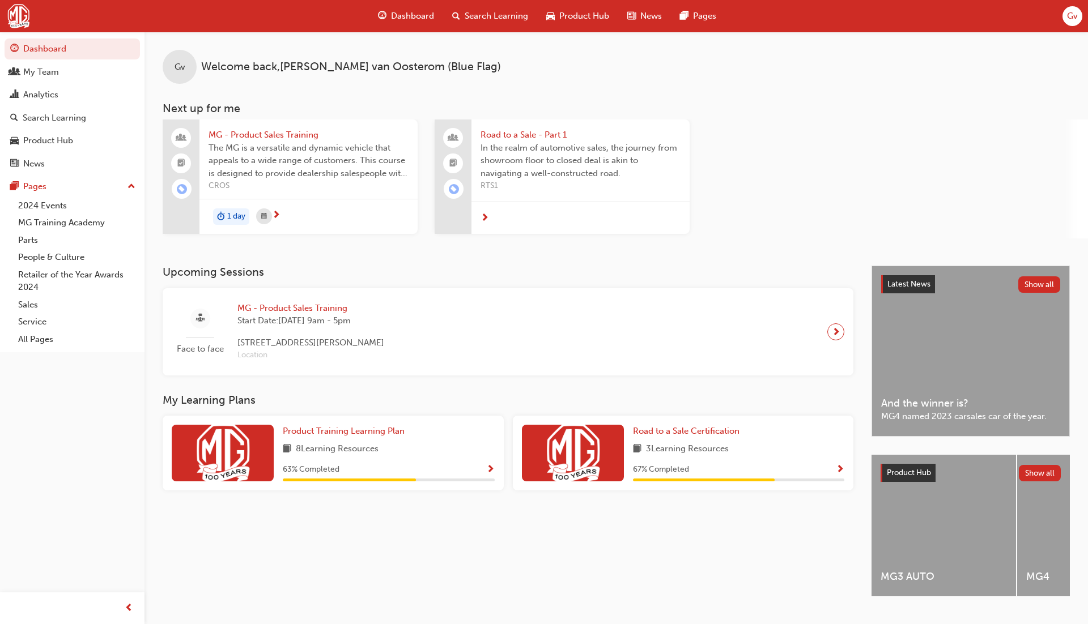
click at [1075, 19] on span "Gv" at bounding box center [1072, 16] width 11 height 13
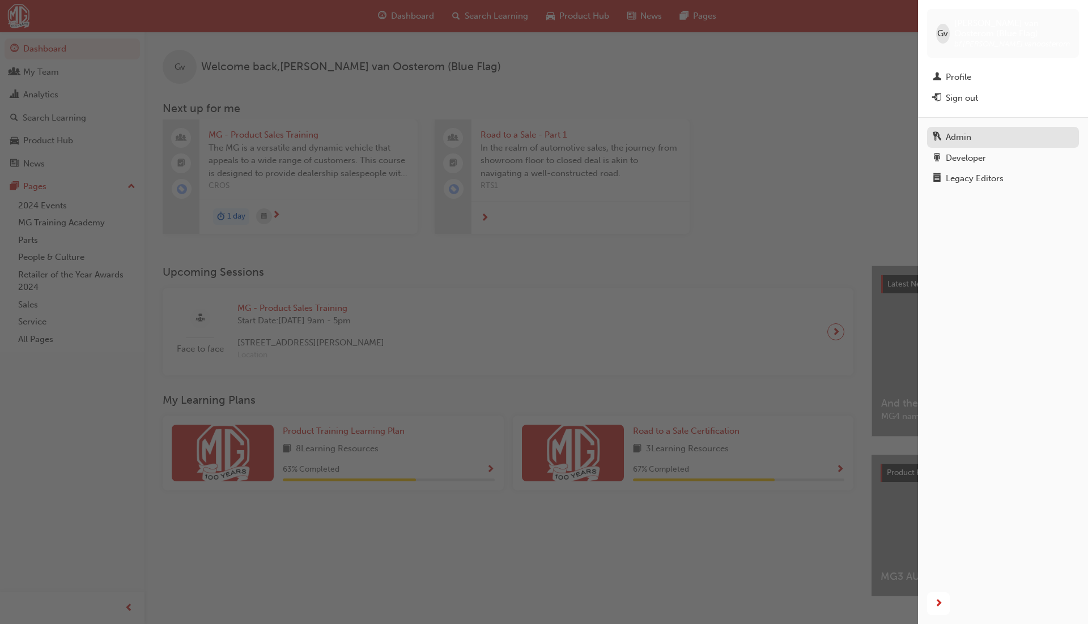
click at [966, 142] on div "Admin" at bounding box center [958, 137] width 25 height 13
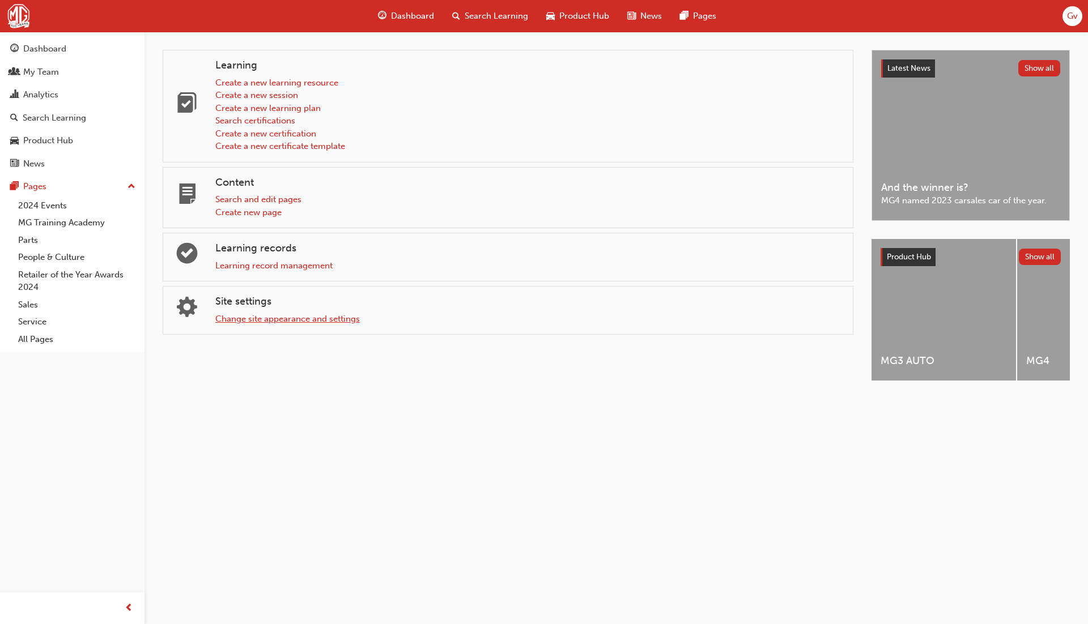
click at [304, 322] on link "Change site appearance and settings" at bounding box center [287, 319] width 144 height 10
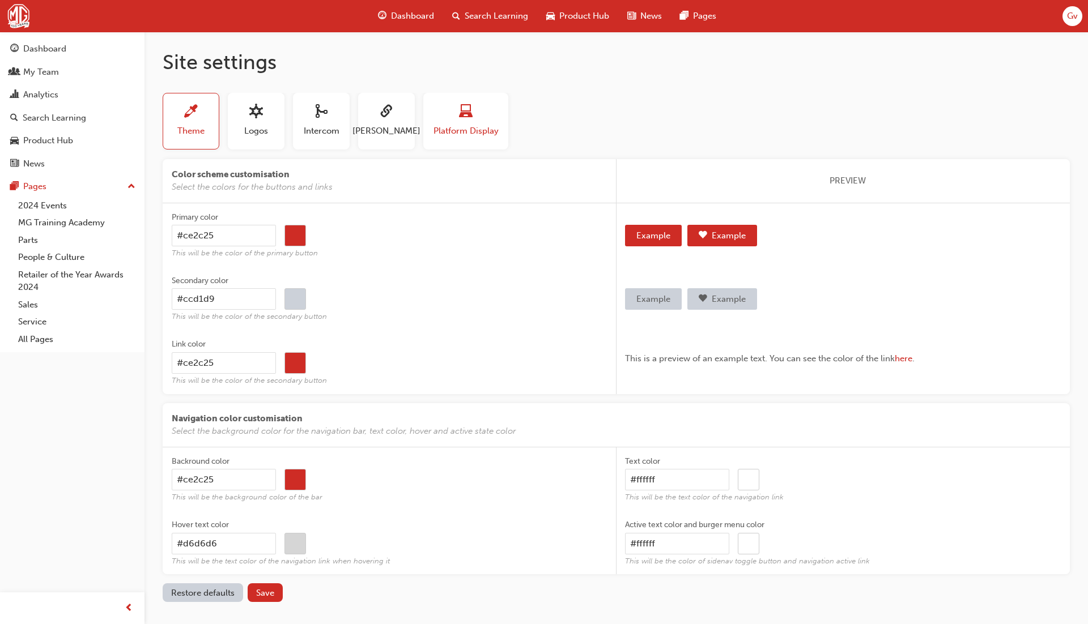
click at [453, 121] on div "button" at bounding box center [465, 114] width 65 height 18
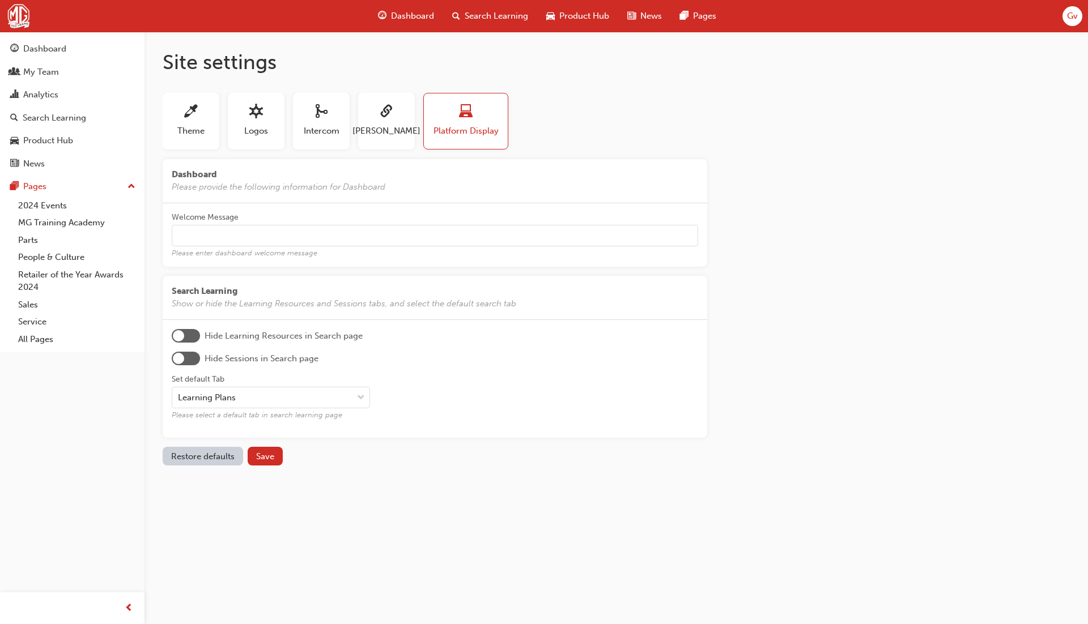
click at [274, 234] on input "Welcome Message Please enter dashboard welcome message" at bounding box center [435, 236] width 526 height 22
paste input "The future of driving is here, and it's electrifying!"
type input "The future of driving is here, and it's electrifying!"
click at [265, 455] on span "Save" at bounding box center [265, 457] width 18 height 10
click at [82, 48] on div "Dashboard" at bounding box center [72, 49] width 124 height 14
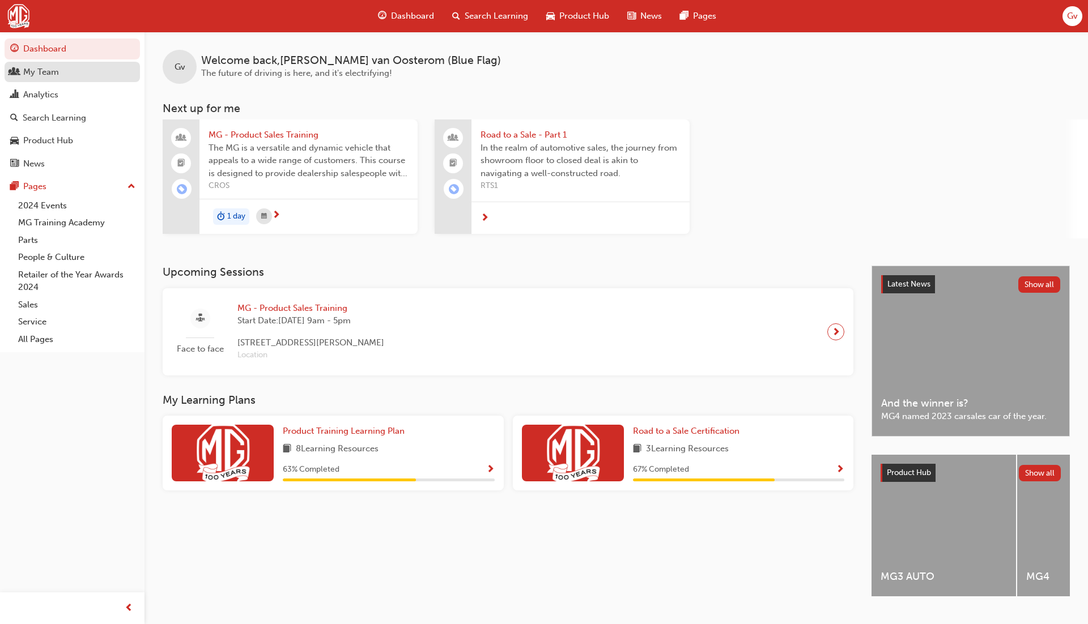
click at [105, 76] on div "My Team" at bounding box center [72, 72] width 124 height 14
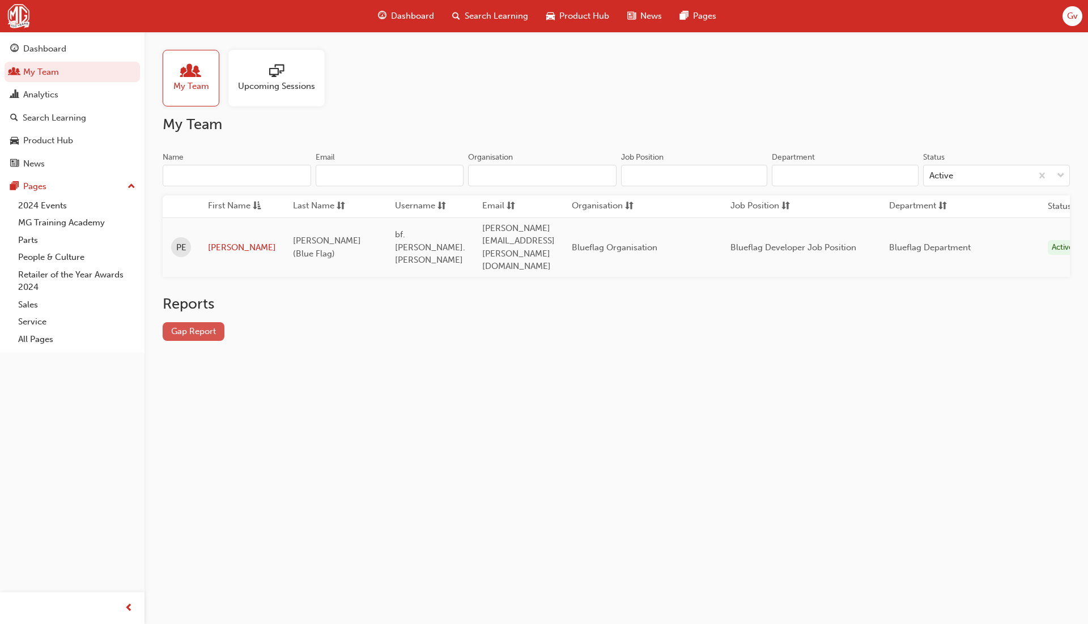
click at [207, 322] on link "Gap Report" at bounding box center [194, 331] width 62 height 19
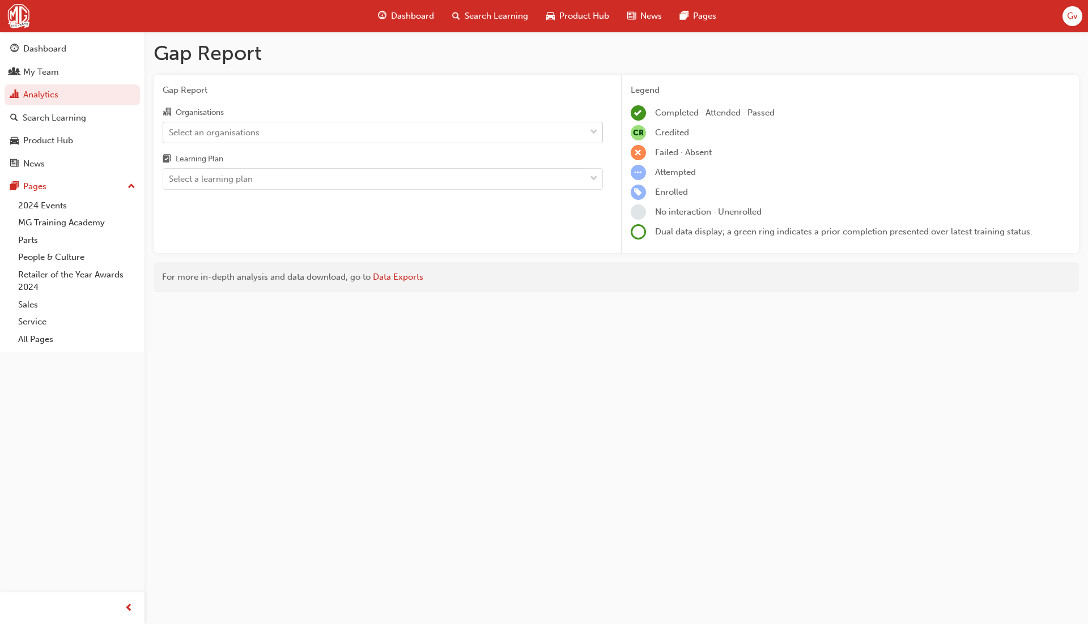
click at [248, 139] on div "Select an organisations" at bounding box center [374, 132] width 422 height 20
click at [170, 137] on input "Organisations Select an organisations" at bounding box center [169, 132] width 1 height 10
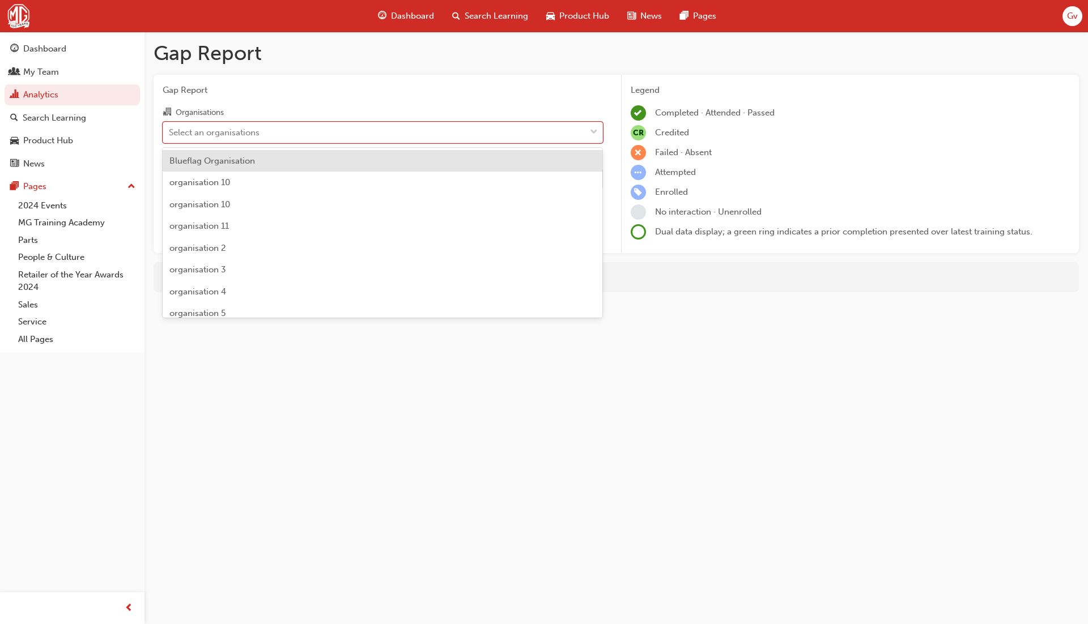
click at [247, 161] on span "Blueflag Organisation" at bounding box center [212, 161] width 86 height 10
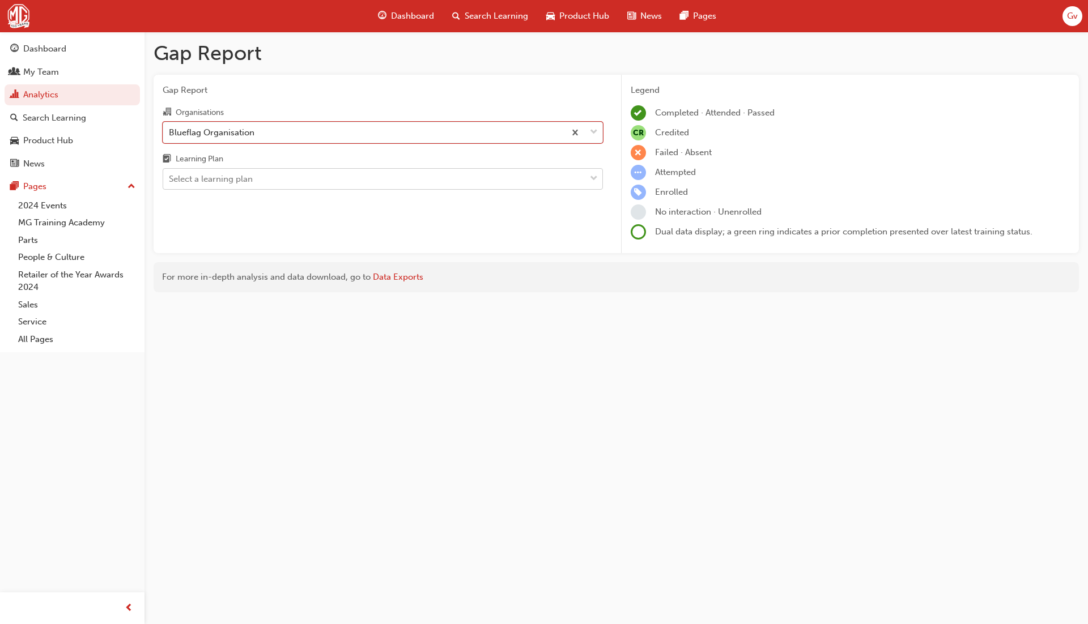
click at [251, 178] on div "Select a learning plan" at bounding box center [211, 179] width 84 height 13
click at [170, 178] on input "Learning Plan Select a learning plan" at bounding box center [169, 179] width 1 height 10
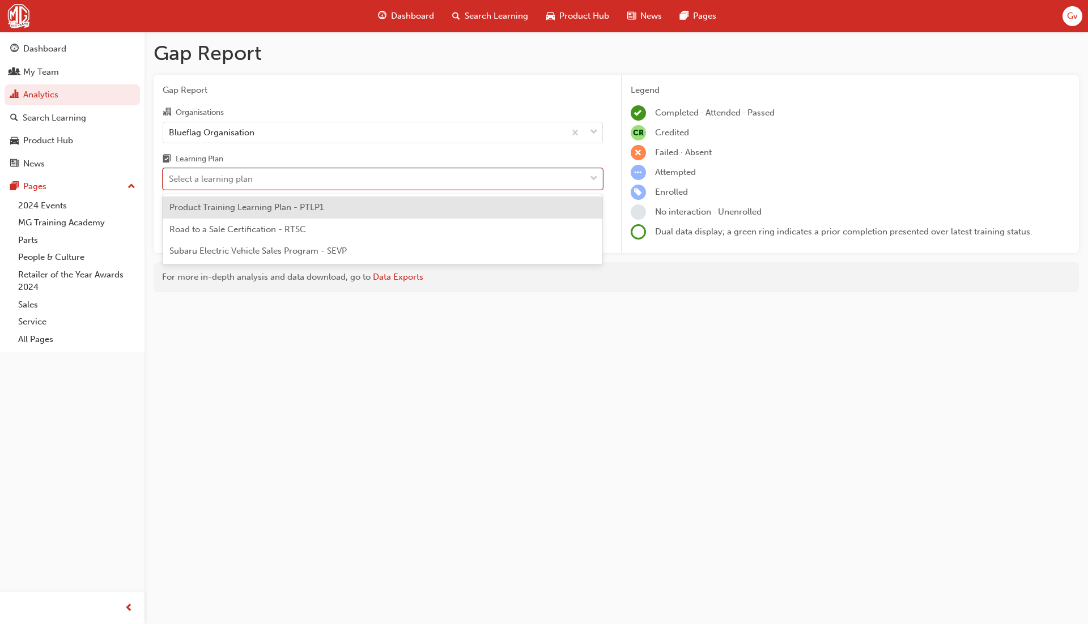
click at [248, 205] on span "Product Training Learning Plan - PTLP1" at bounding box center [246, 207] width 154 height 10
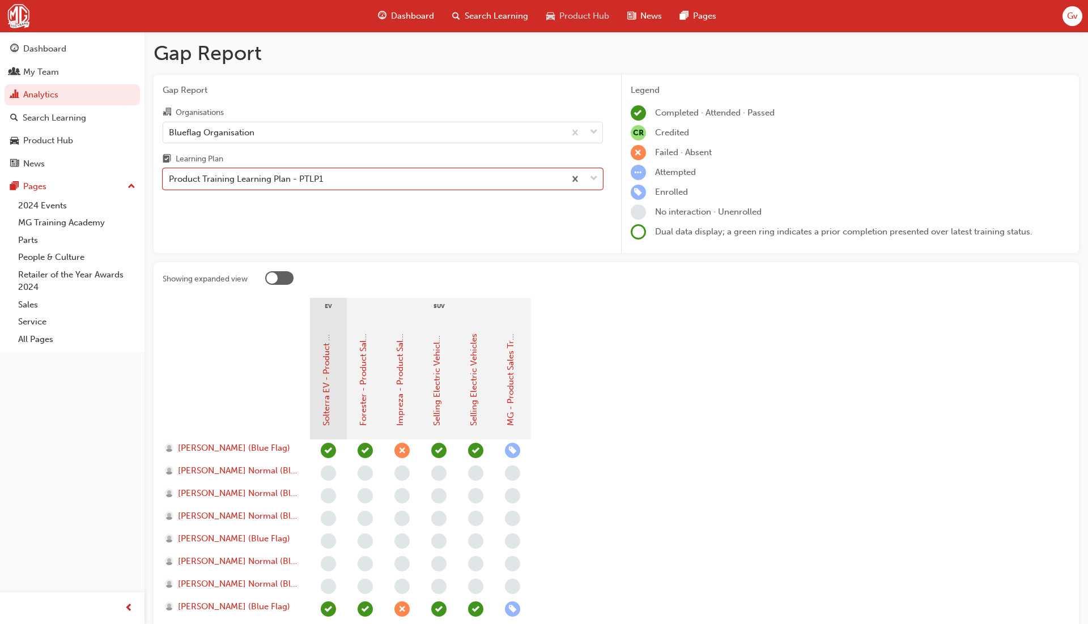
click at [582, 21] on span "Product Hub" at bounding box center [584, 16] width 50 height 13
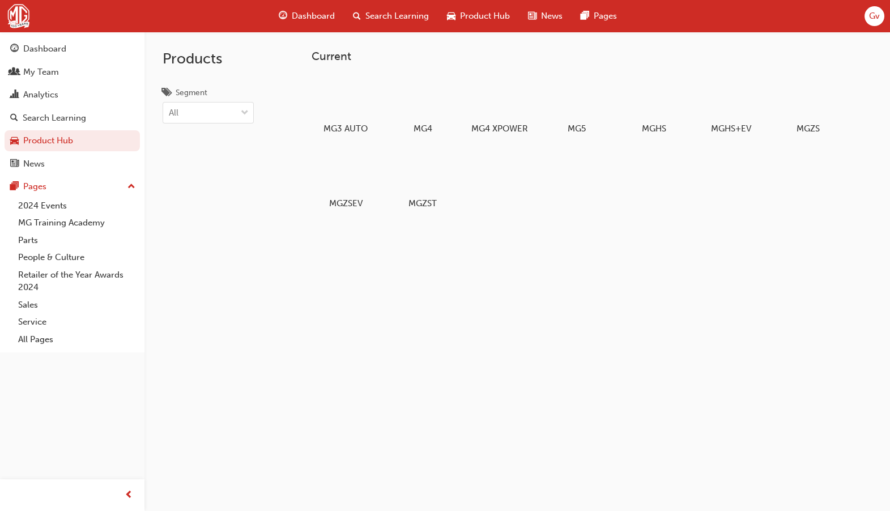
click at [877, 8] on div "Gv" at bounding box center [875, 16] width 20 height 20
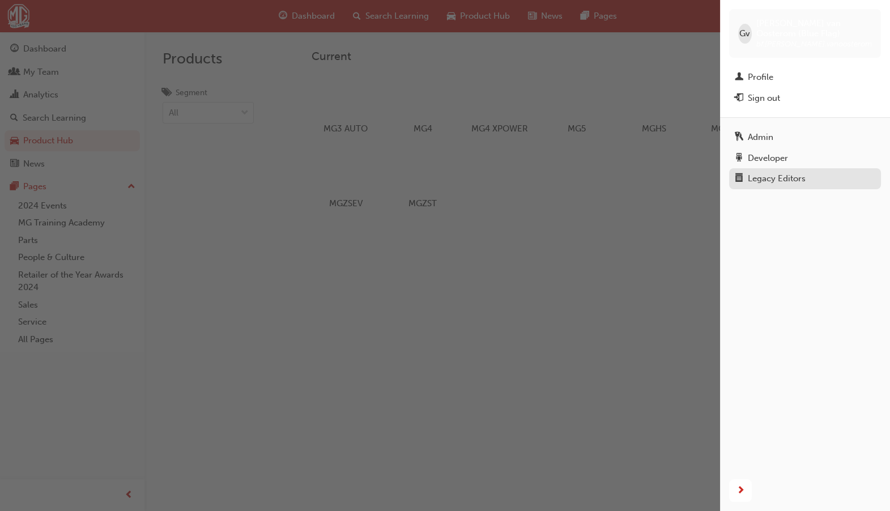
click at [797, 180] on div "Legacy Editors" at bounding box center [777, 178] width 58 height 13
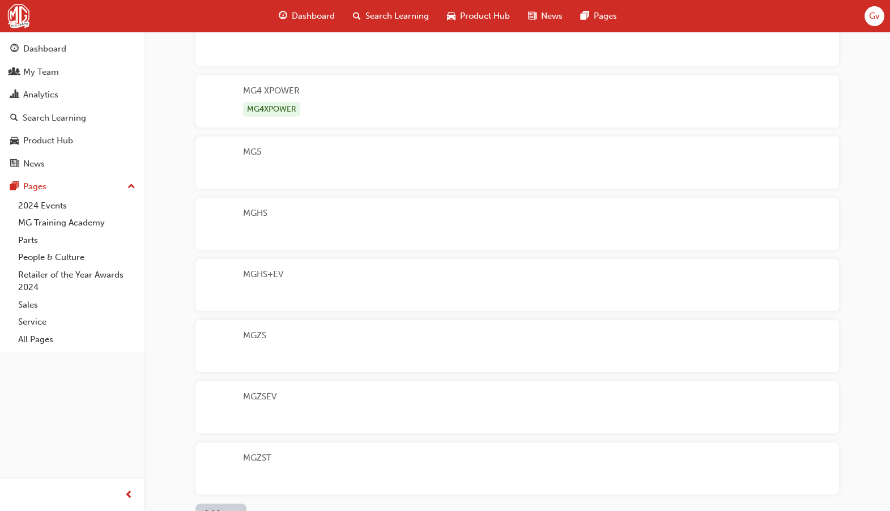
scroll to position [183, 0]
click at [370, 248] on div "MGHS" at bounding box center [517, 236] width 644 height 52
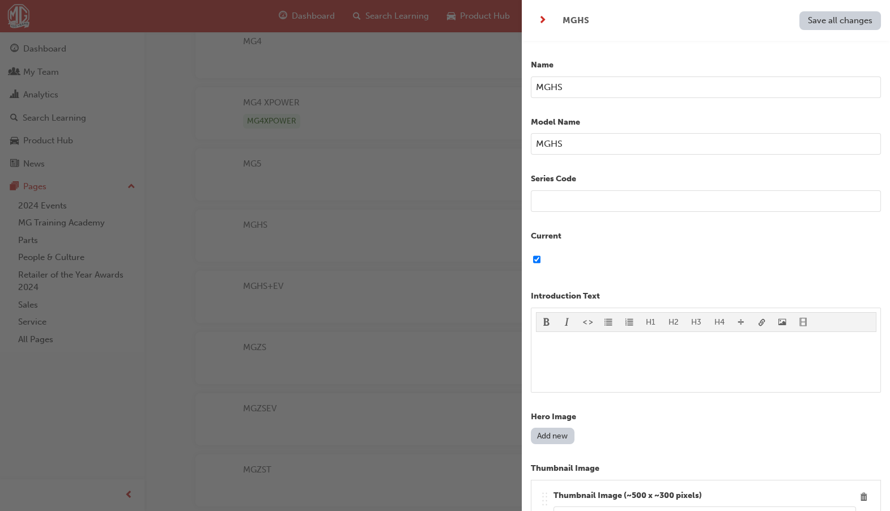
click at [538, 261] on input "checkbox" at bounding box center [536, 260] width 7 height 22
checkbox input "false"
click at [823, 11] on button "Save all changes" at bounding box center [840, 20] width 82 height 19
click at [152, 92] on div "button" at bounding box center [261, 255] width 522 height 511
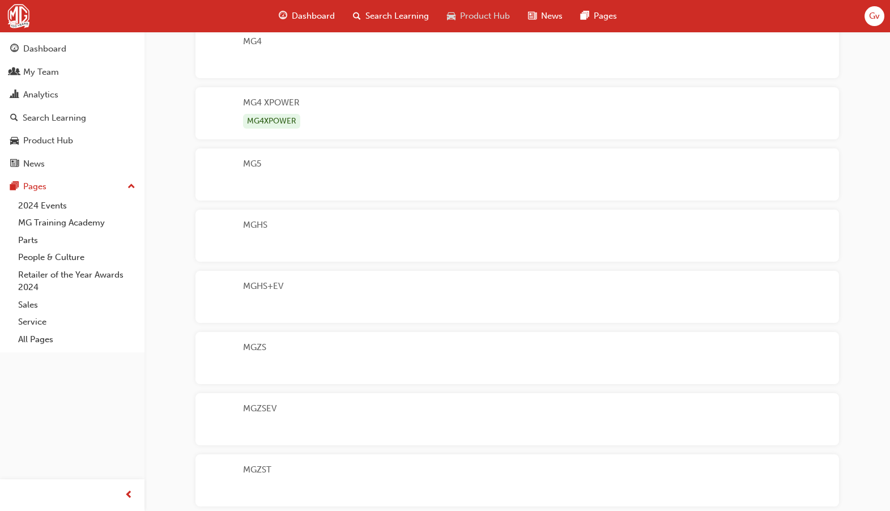
click at [448, 19] on span "car-icon" at bounding box center [451, 16] width 8 height 14
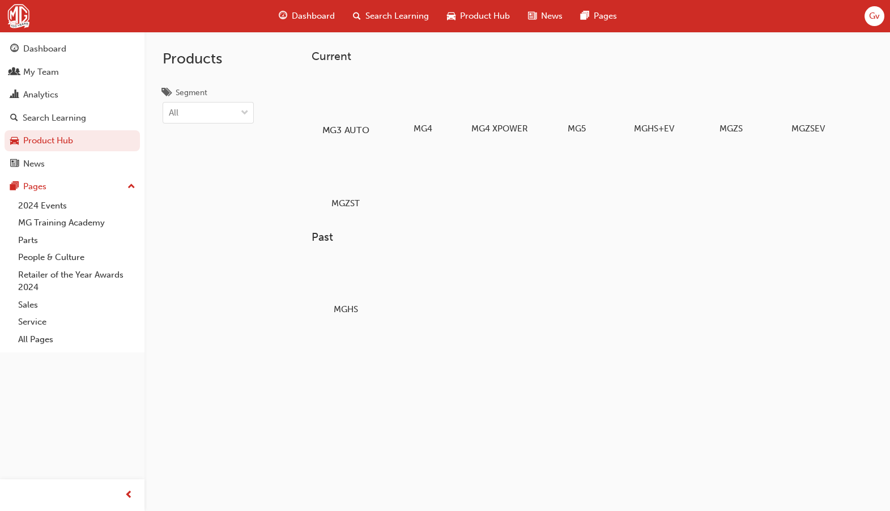
click at [340, 114] on div at bounding box center [345, 97] width 63 height 45
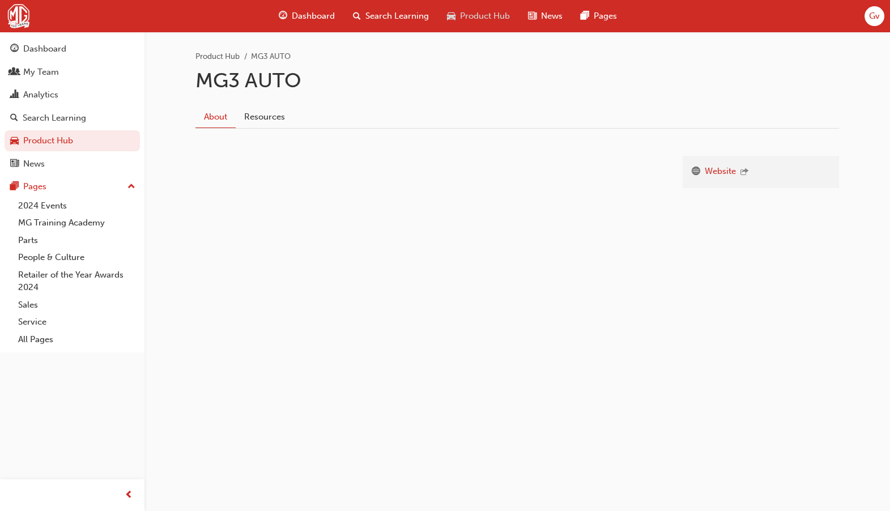
click at [479, 21] on span "Product Hub" at bounding box center [485, 16] width 50 height 13
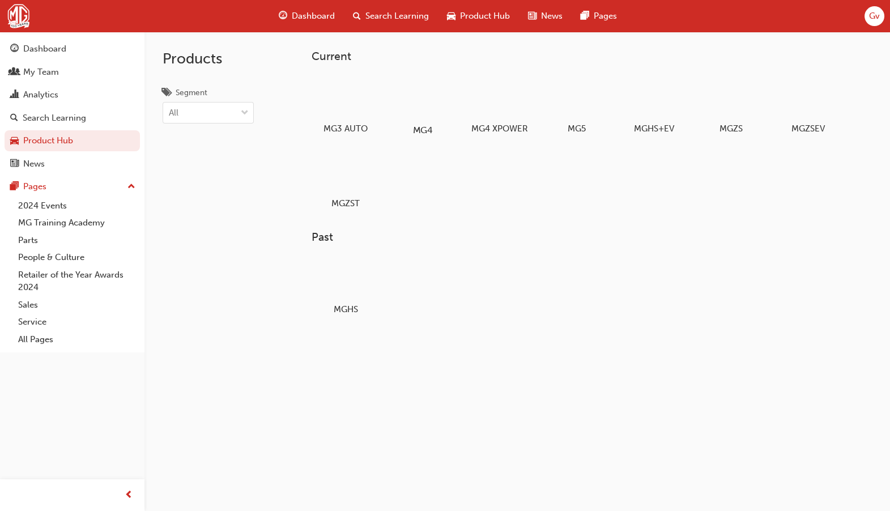
click at [438, 96] on div at bounding box center [422, 97] width 63 height 45
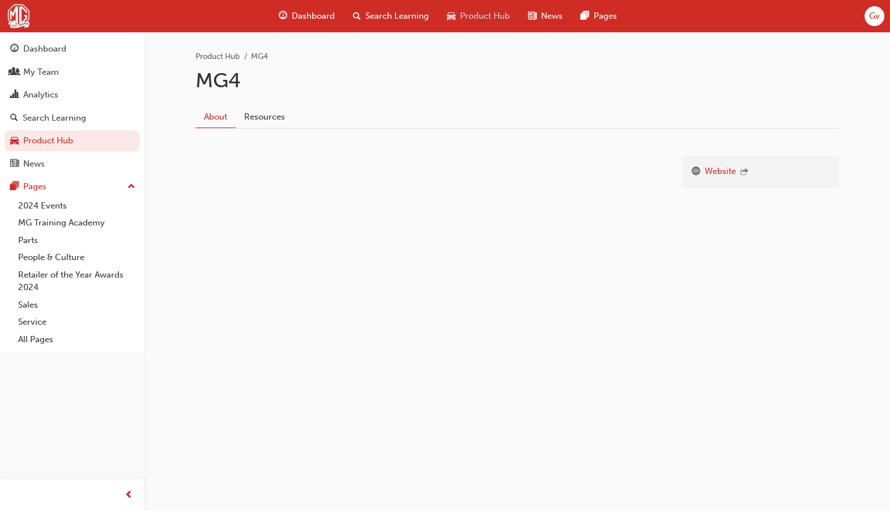
click at [495, 21] on span "Product Hub" at bounding box center [485, 16] width 50 height 13
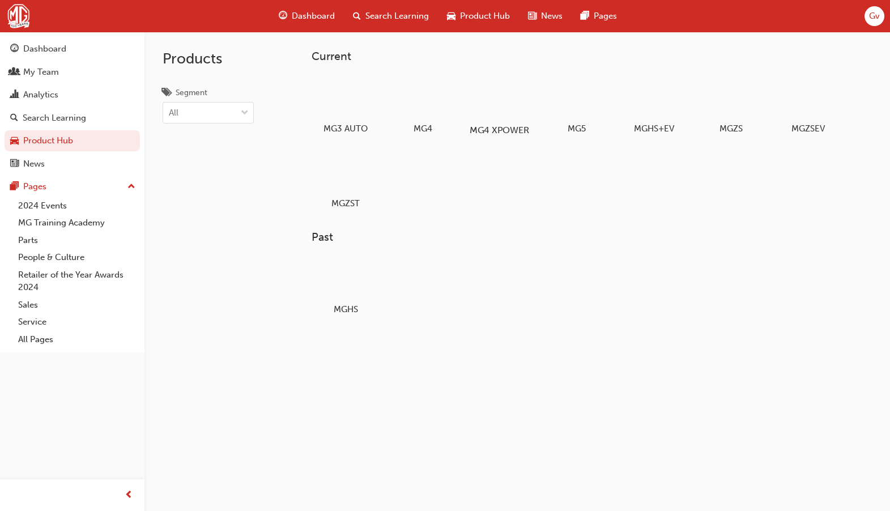
click at [489, 95] on div at bounding box center [500, 97] width 63 height 45
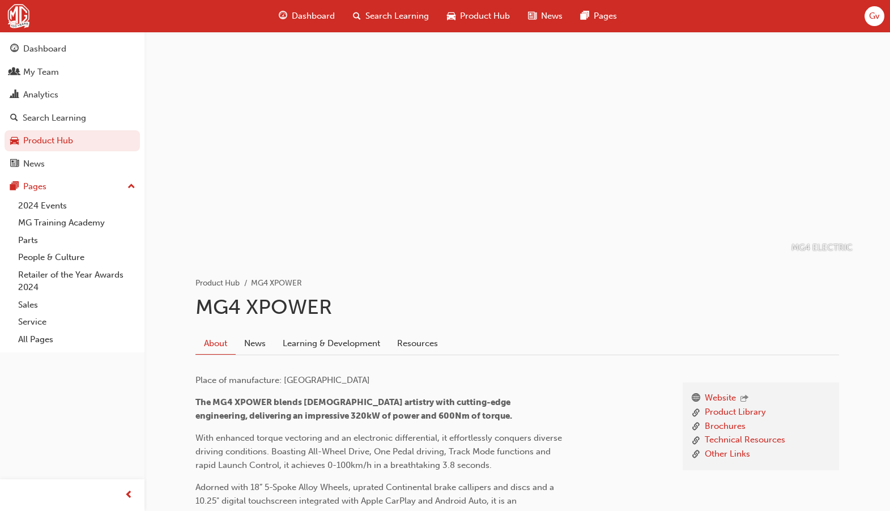
click at [866, 376] on div "MG4 ELECTRIC Product Hub MG4 XPOWER MG4 XPOWER About News Learning & Developmen…" at bounding box center [517, 498] width 746 height 932
click at [124, 491] on div "button" at bounding box center [128, 495] width 23 height 23
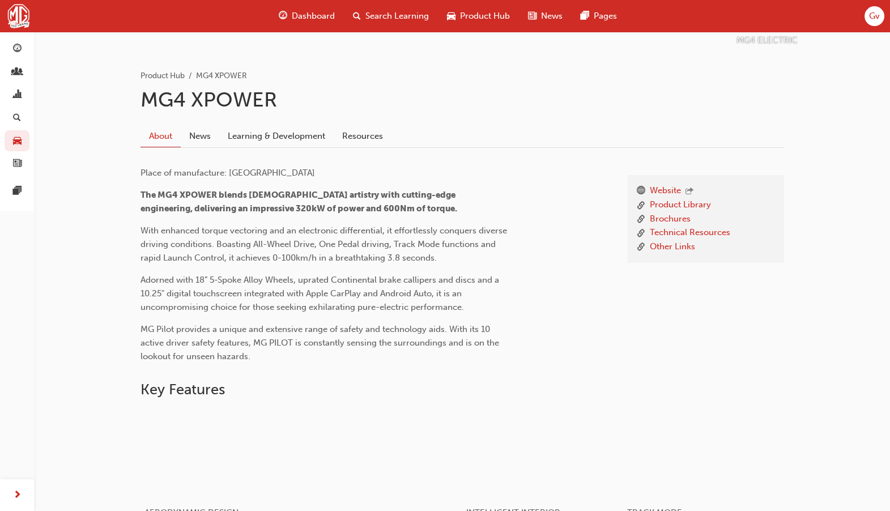
scroll to position [69, 0]
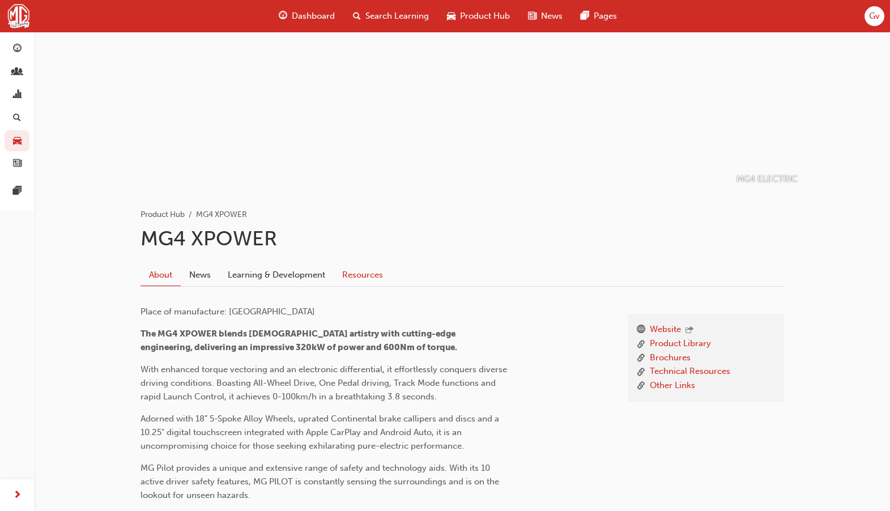
click at [356, 278] on link "Resources" at bounding box center [363, 275] width 58 height 22
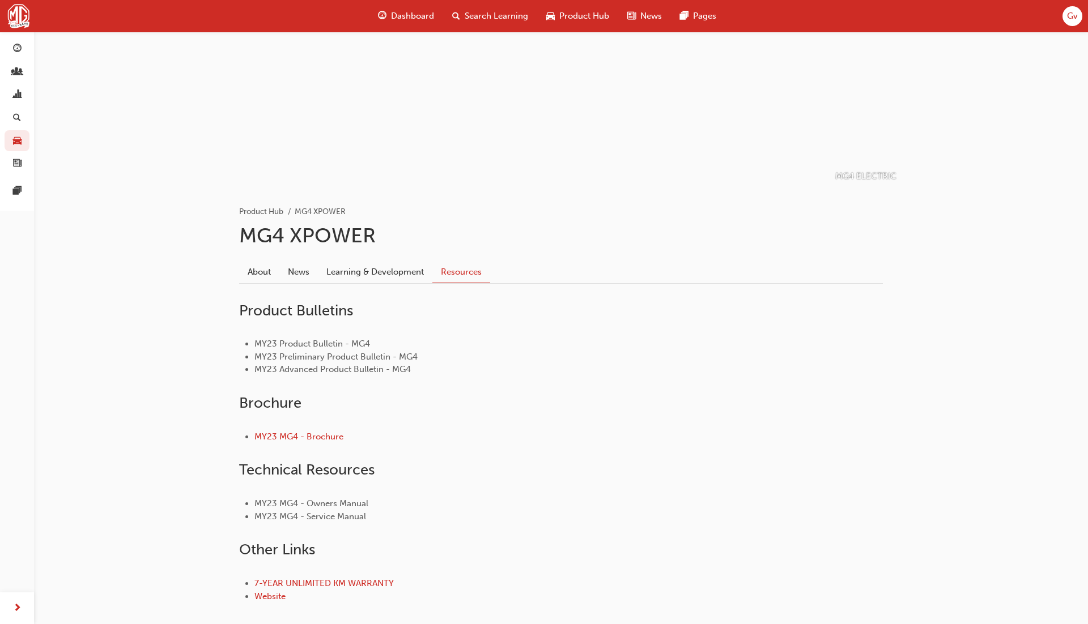
scroll to position [73, 0]
click at [22, 602] on div "button" at bounding box center [17, 608] width 23 height 23
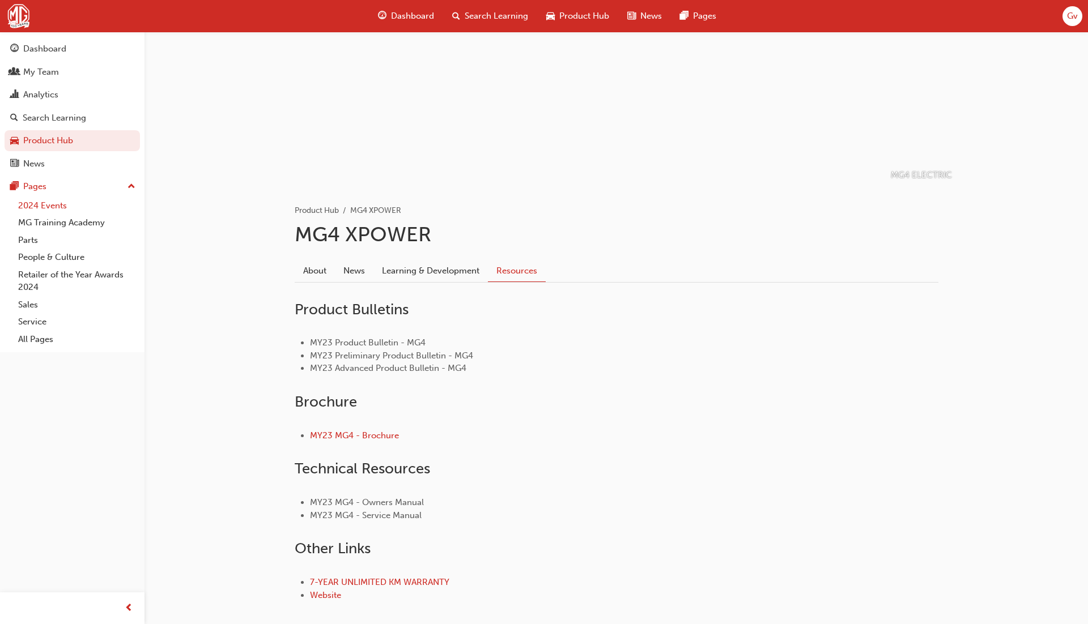
click at [59, 201] on link "2024 Events" at bounding box center [77, 206] width 126 height 18
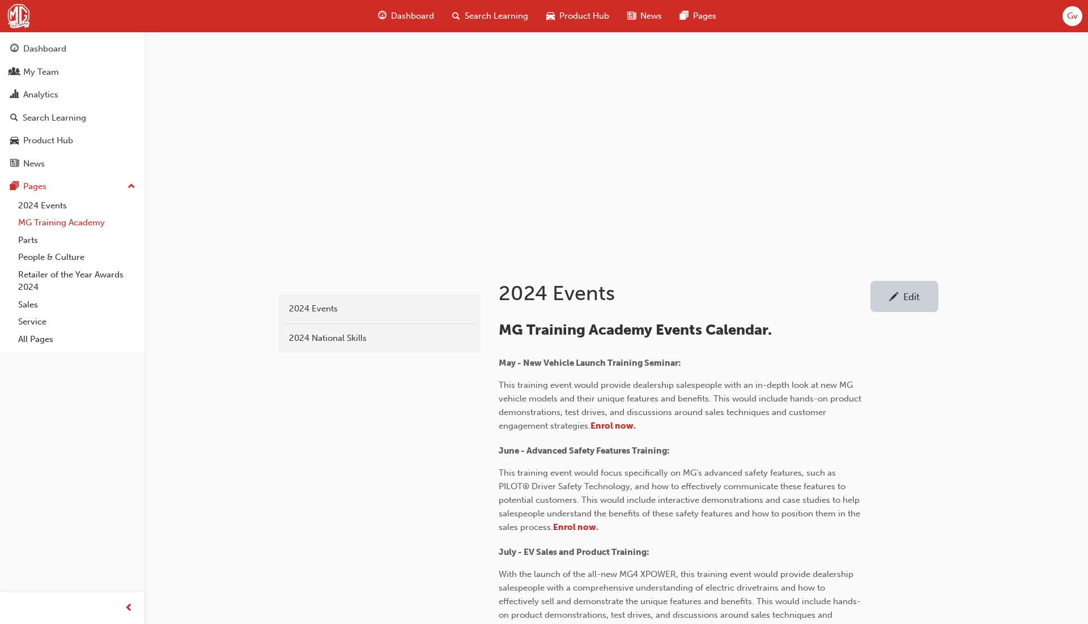
click at [57, 219] on link "MG Training Academy" at bounding box center [77, 223] width 126 height 18
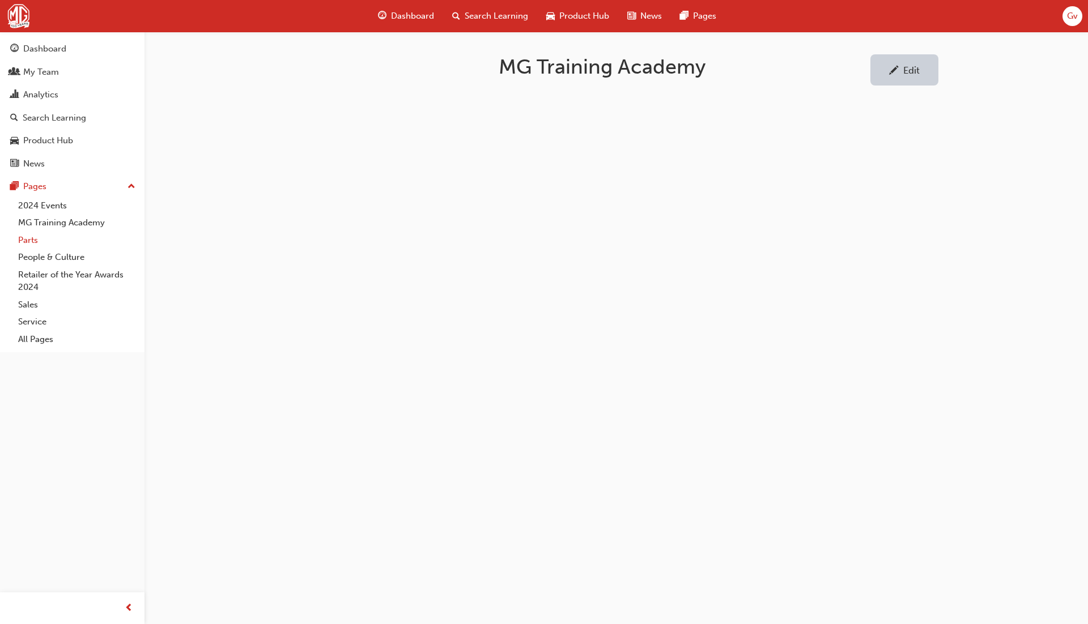
click at [51, 236] on link "Parts" at bounding box center [77, 241] width 126 height 18
click at [50, 250] on link "People & Culture" at bounding box center [77, 258] width 126 height 18
click at [49, 270] on link "Retailer of the Year Awards 2024" at bounding box center [77, 281] width 126 height 30
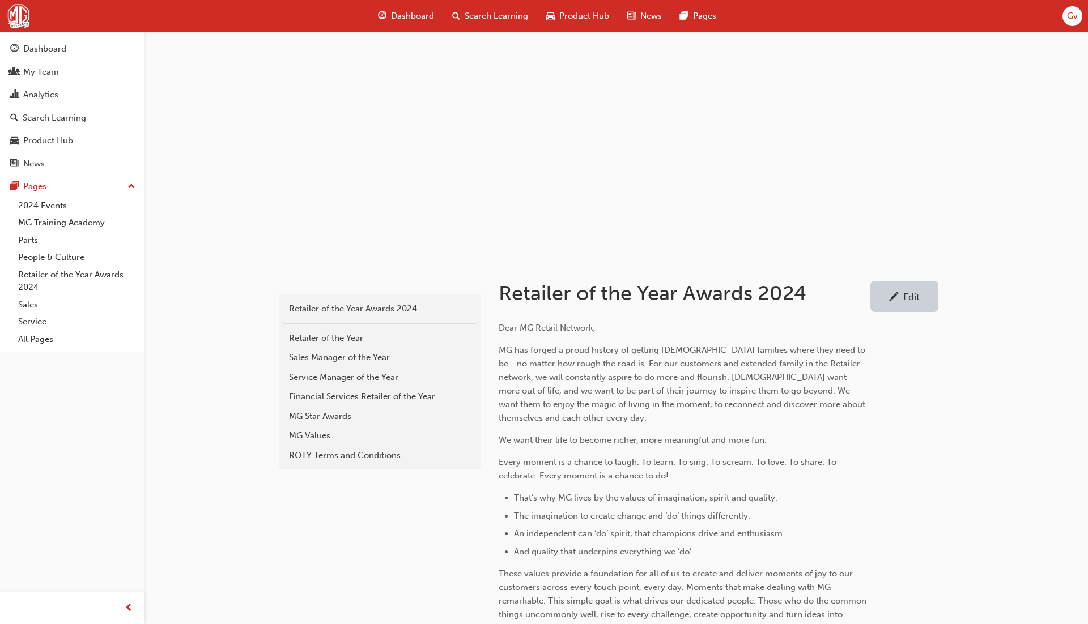
click at [321, 559] on div "Retailer of the Year Awards 2024 Retailer of the Year Awards 2024 Retailer of t…" at bounding box center [378, 568] width 204 height 621
click at [44, 40] on link "Dashboard" at bounding box center [72, 49] width 135 height 21
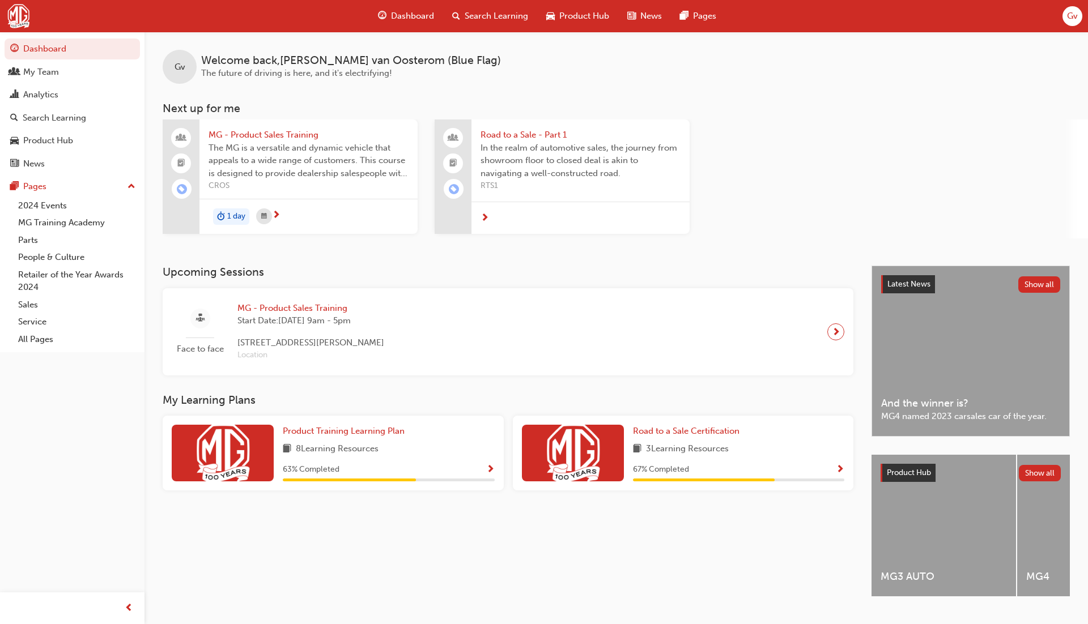
click at [952, 335] on div "Latest News Show all And the winner is? MG4 named 2023 carsales car of the year." at bounding box center [970, 351] width 197 height 170
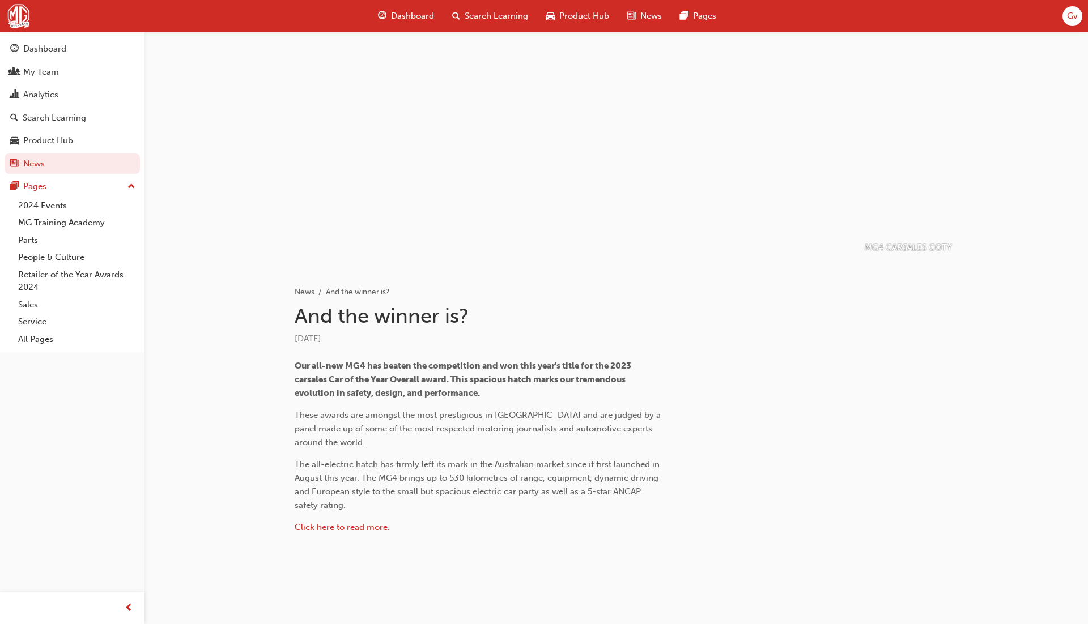
click at [905, 462] on div at bounding box center [862, 410] width 152 height 287
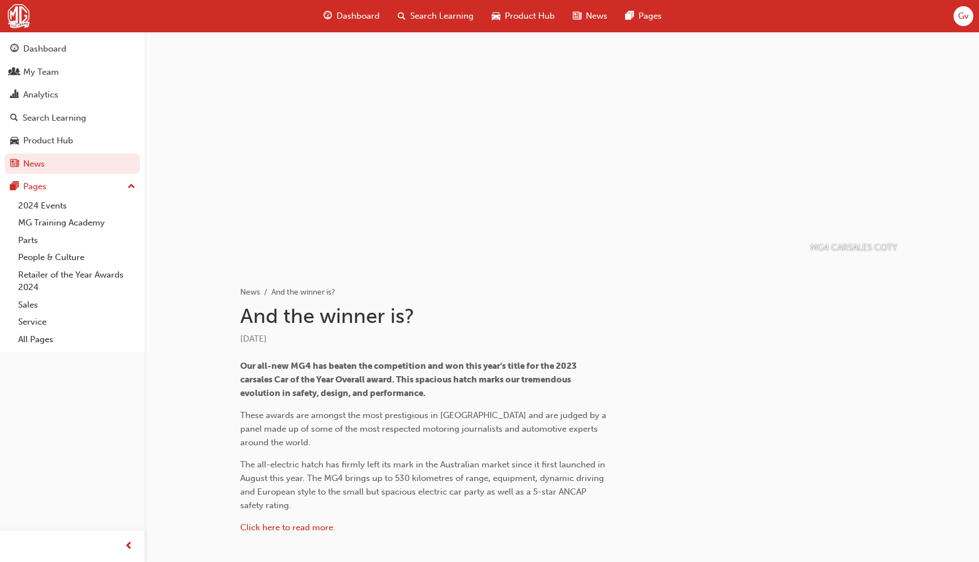
click at [819, 425] on div at bounding box center [808, 410] width 152 height 287
